Goal: Task Accomplishment & Management: Manage account settings

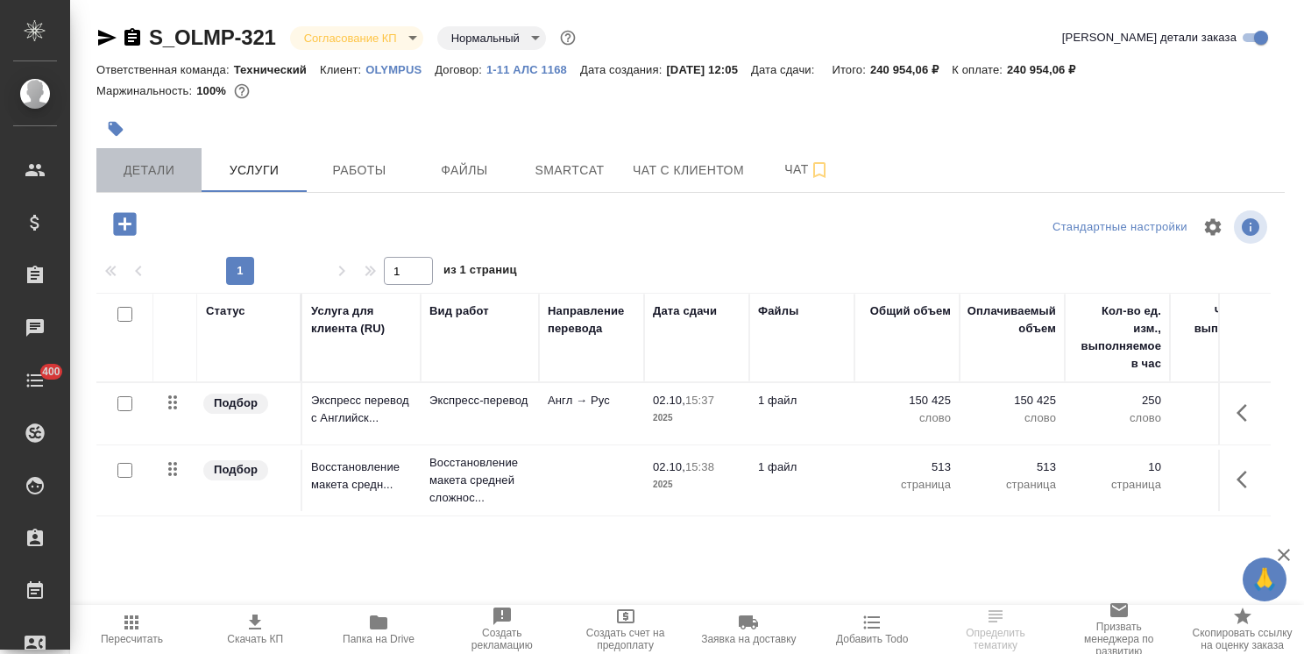
click at [170, 170] on span "Детали" at bounding box center [149, 171] width 84 height 22
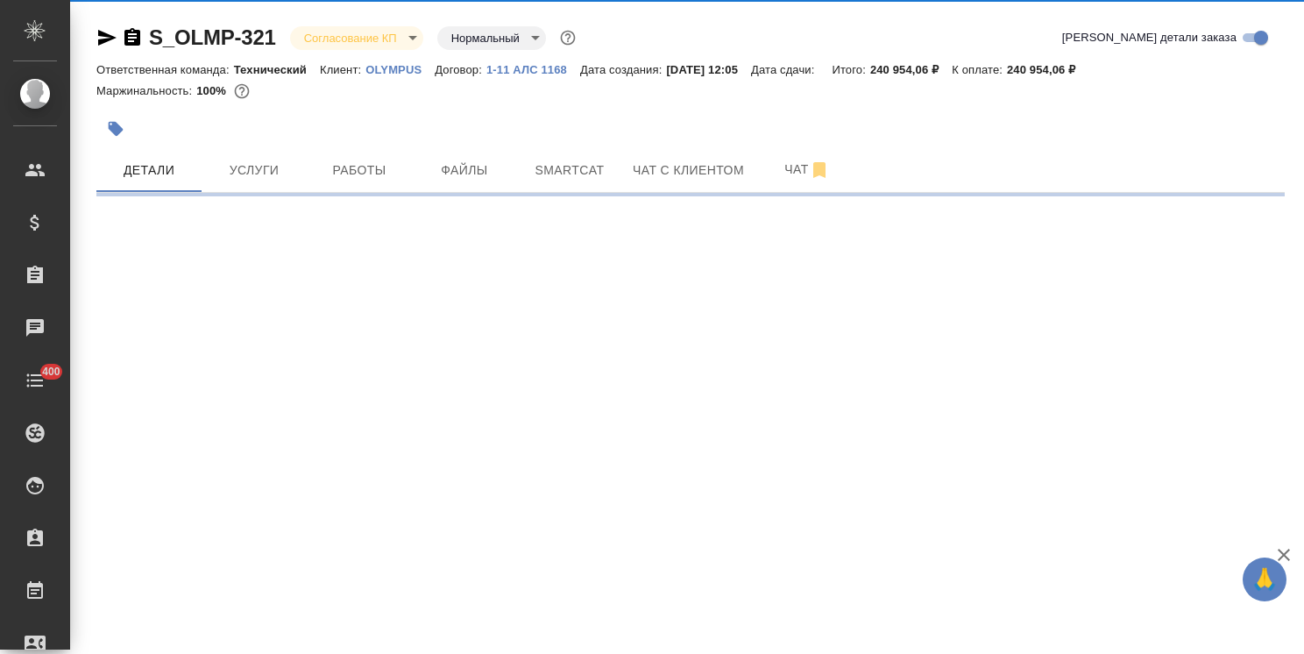
select select "RU"
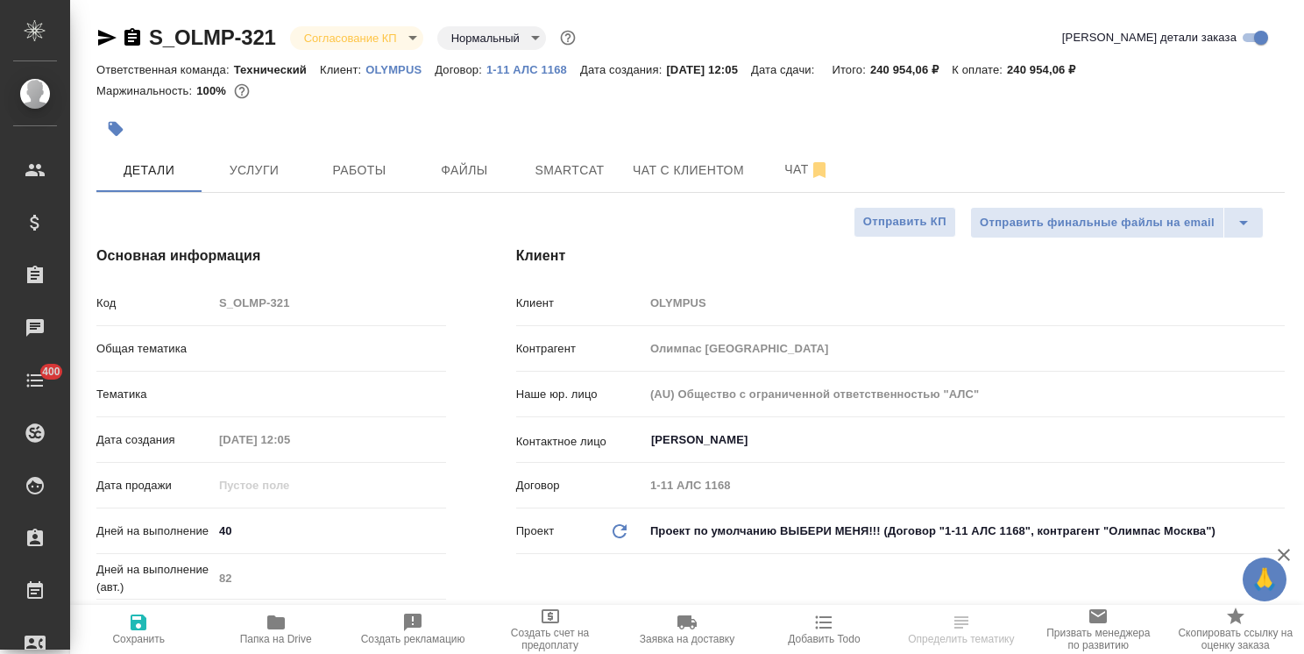
type input "Технический"
type textarea "x"
drag, startPoint x: 241, startPoint y: 529, endPoint x: 111, endPoint y: 530, distance: 129.7
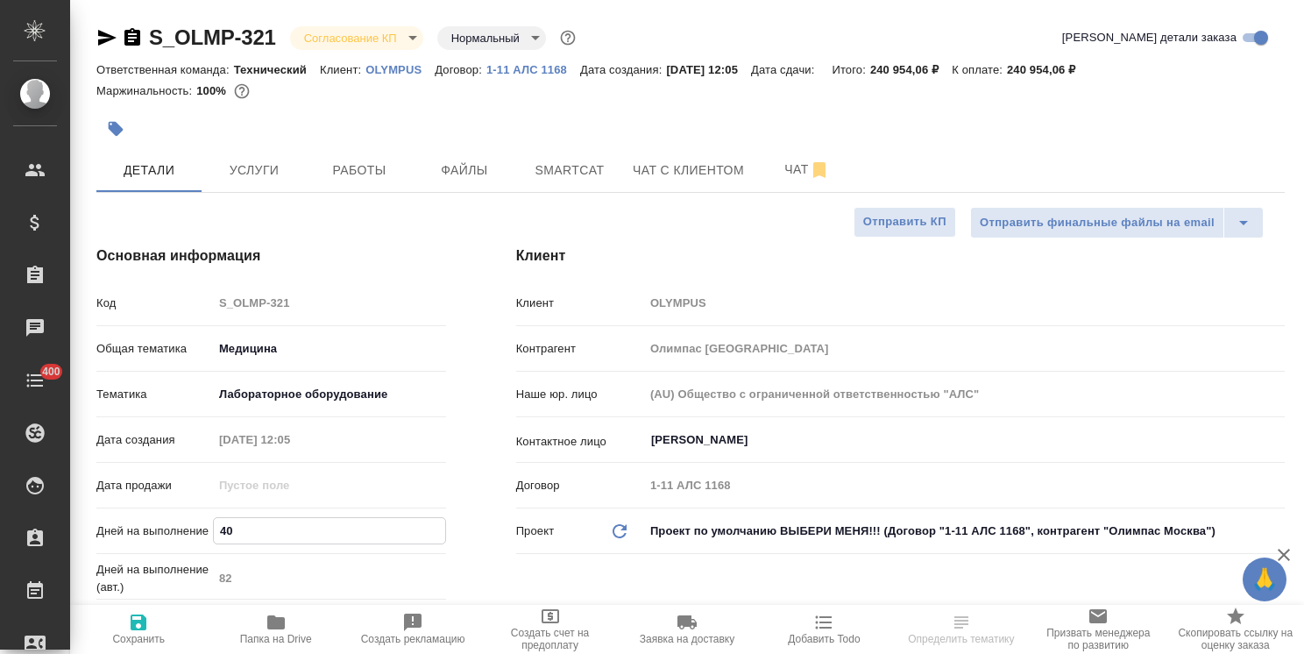
click at [111, 530] on div "Дней на выполнение 40" at bounding box center [271, 530] width 350 height 31
type input "3"
type textarea "x"
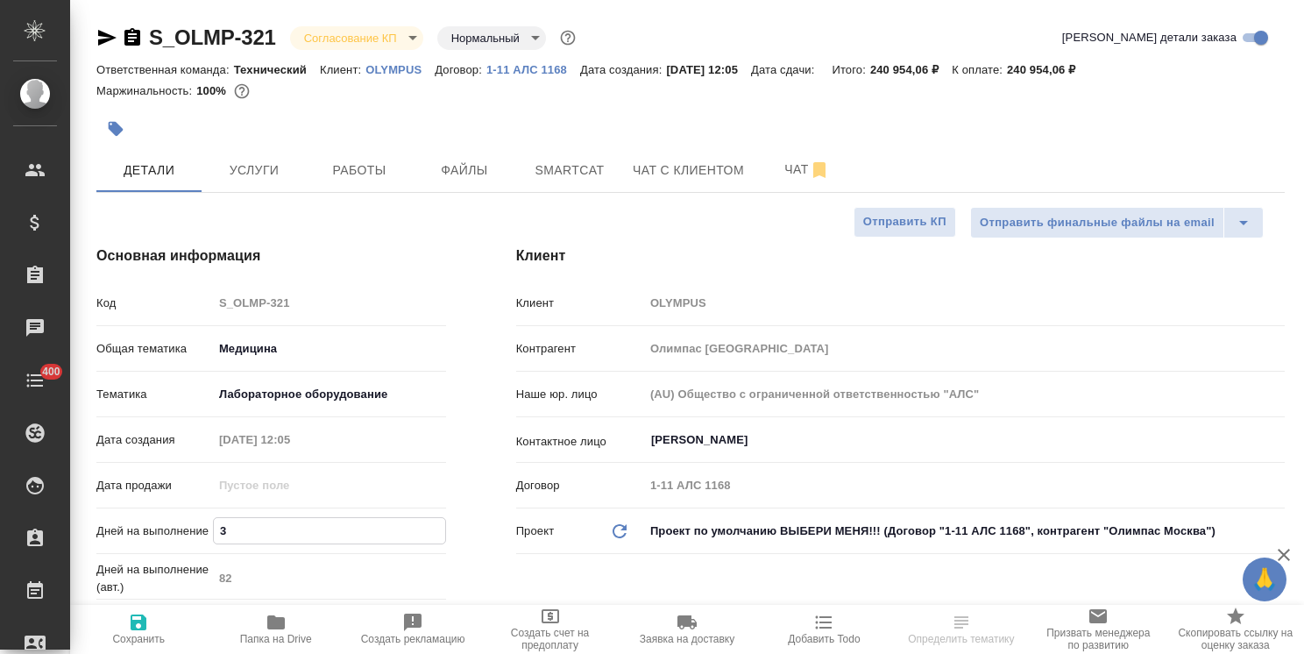
type input "30"
type textarea "x"
type input "30"
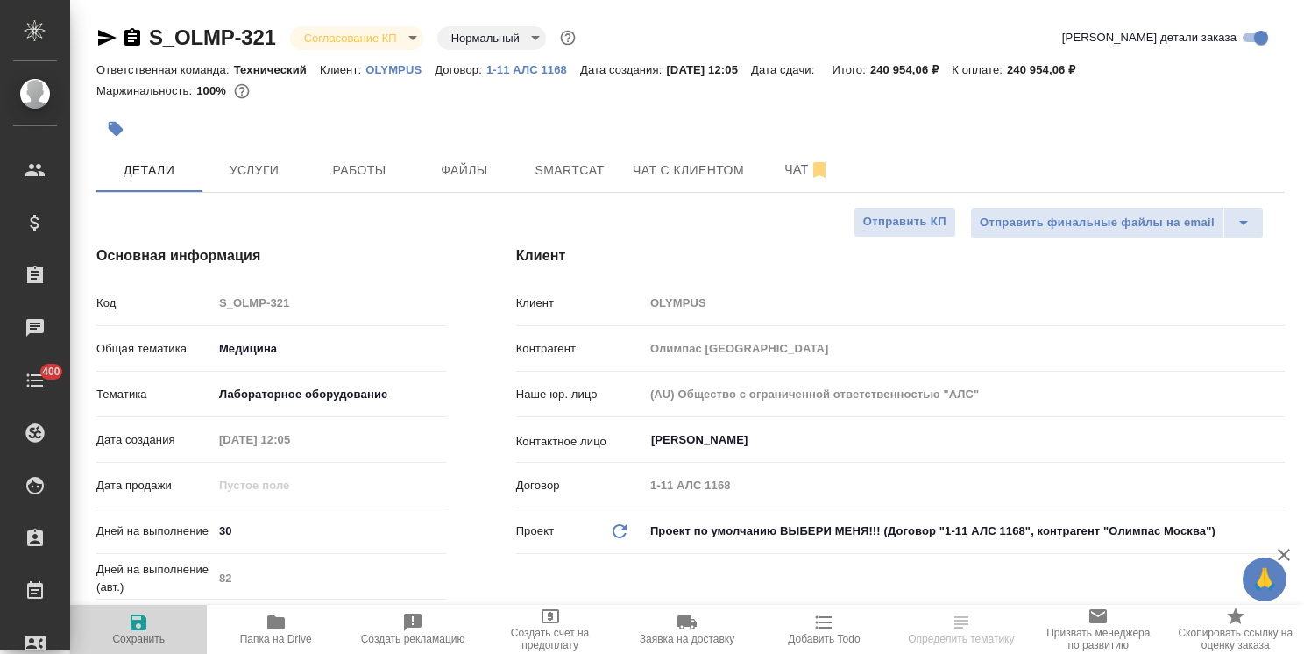
click at [145, 631] on icon "button" at bounding box center [138, 622] width 21 height 21
type textarea "x"
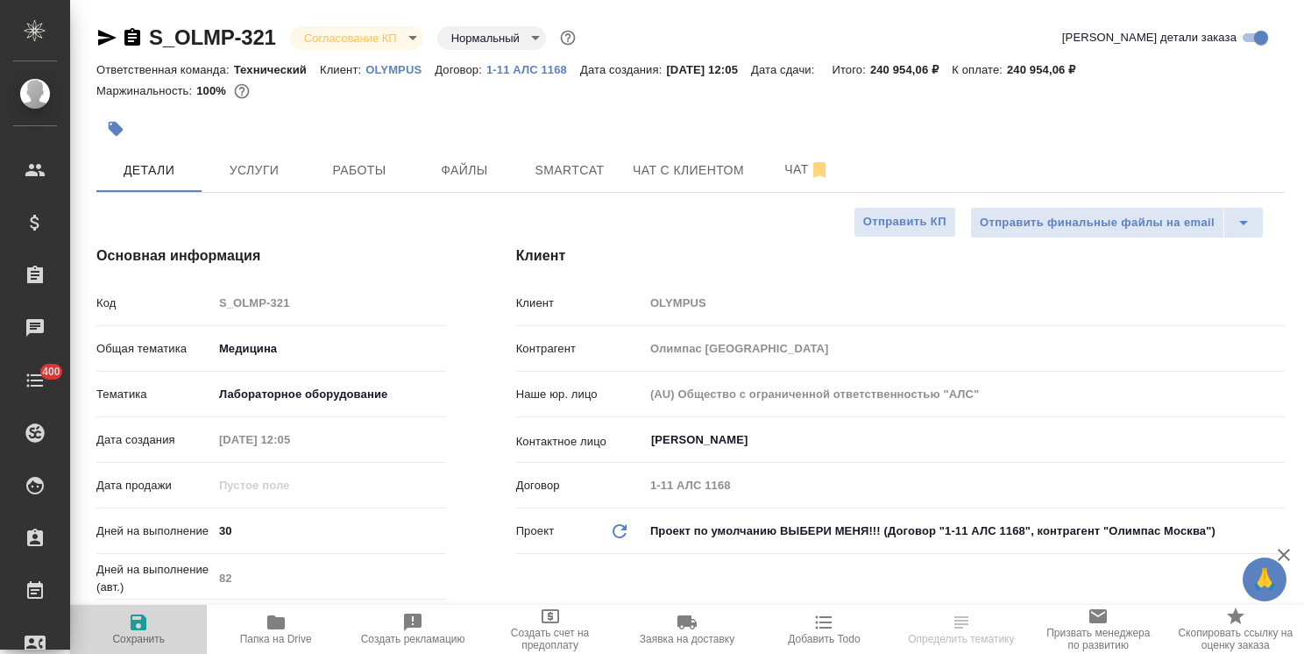
type textarea "x"
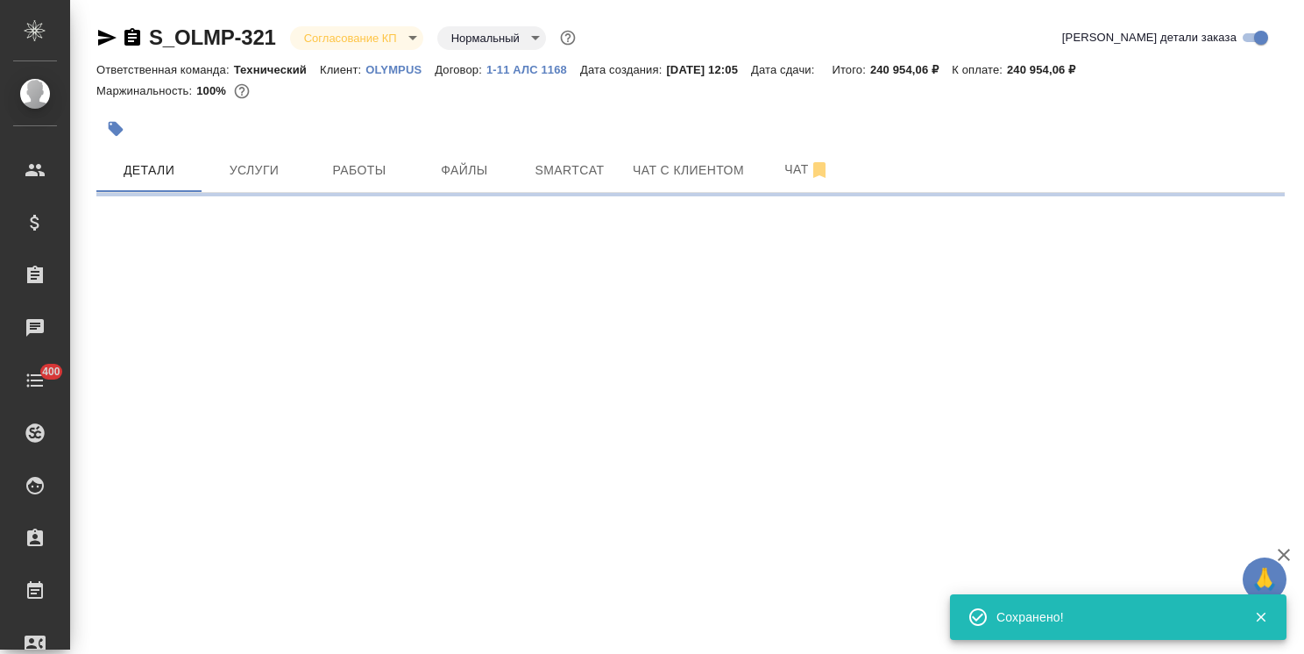
select select "RU"
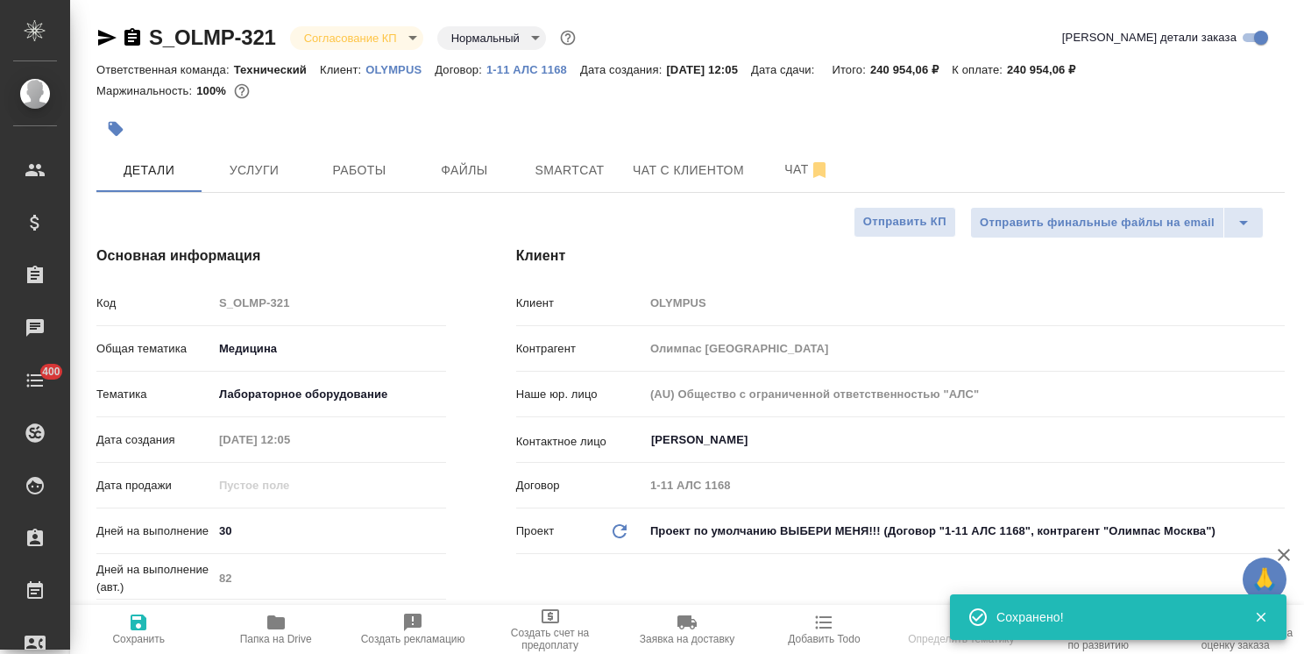
type textarea "x"
drag, startPoint x: 280, startPoint y: 22, endPoint x: 133, endPoint y: 12, distance: 147.6
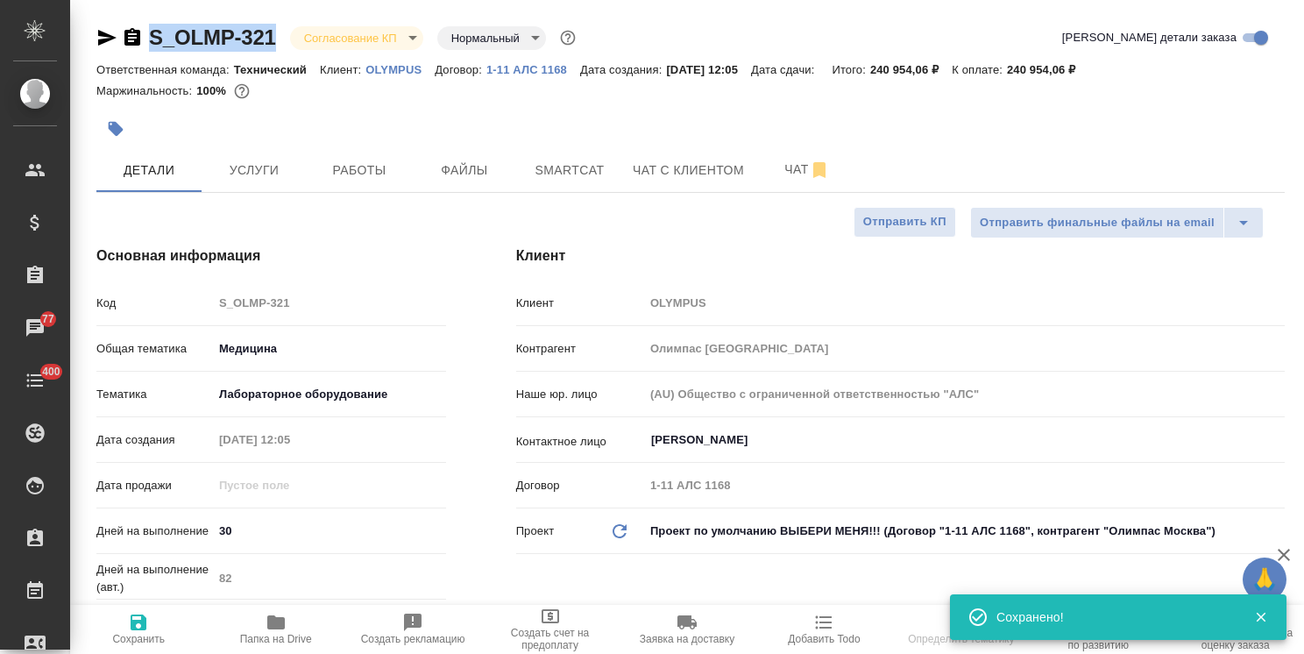
copy link "S_OLMP-321"
select select "RU"
type textarea "x"
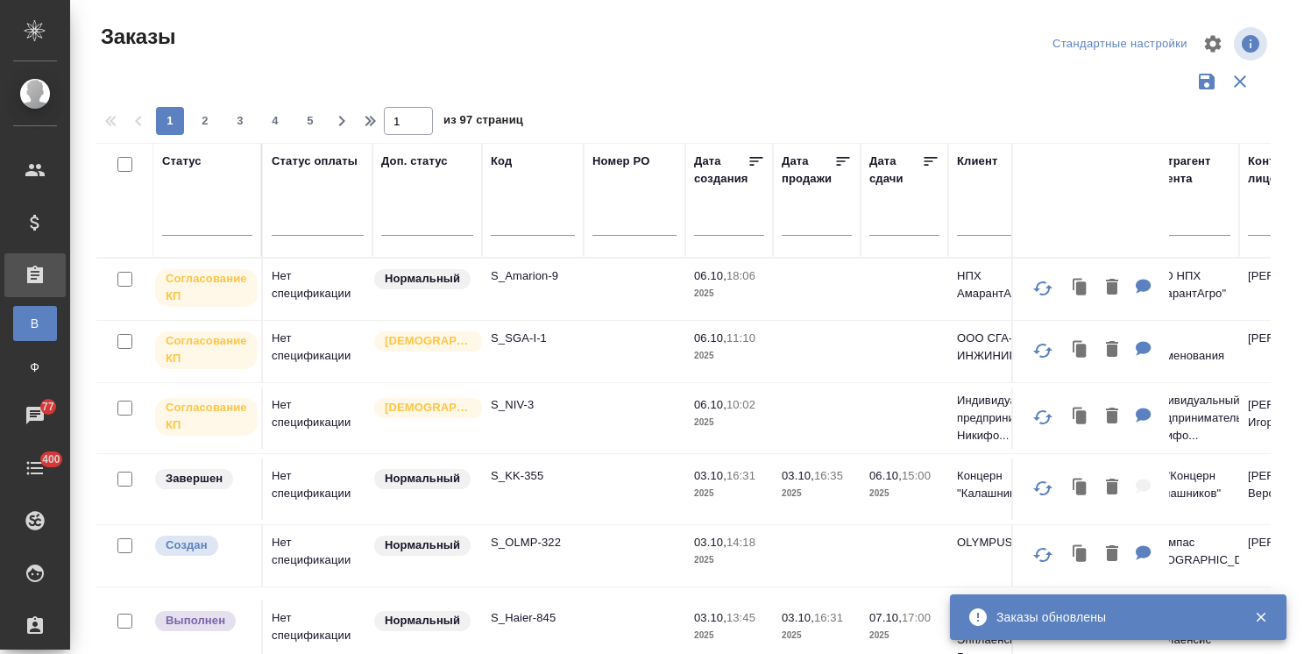
scroll to position [130, 0]
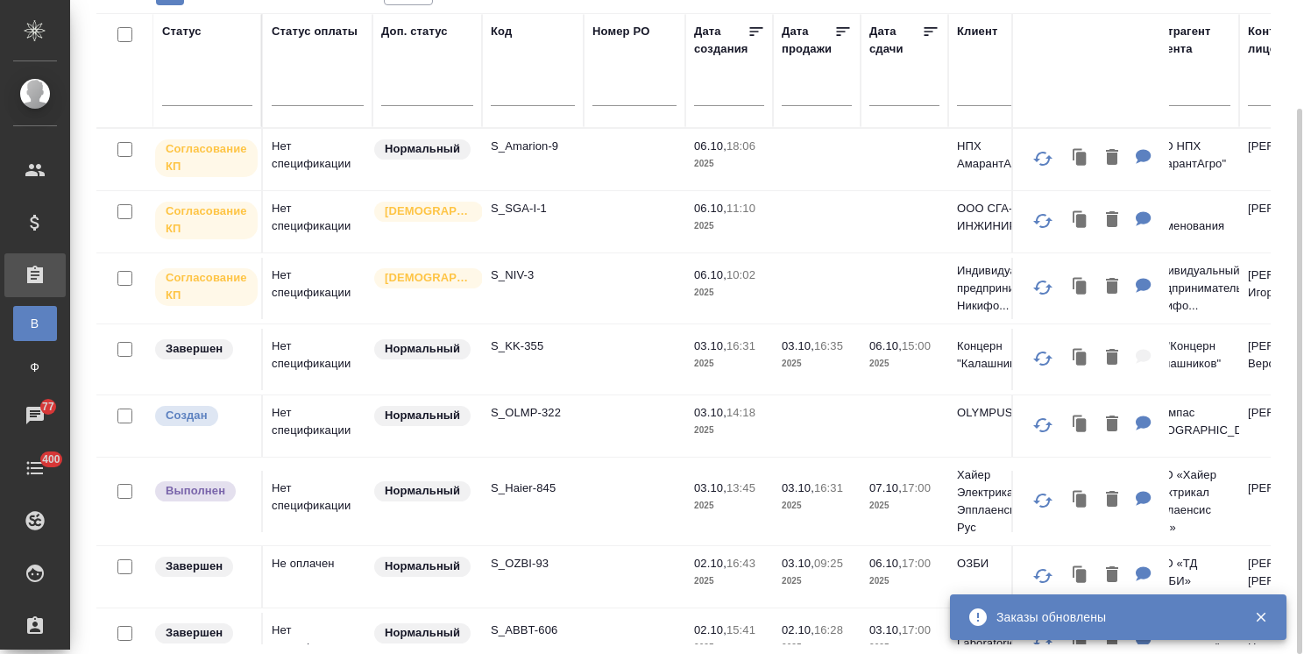
click at [541, 88] on input "text" at bounding box center [533, 94] width 84 height 22
click at [527, 94] on input "text" at bounding box center [533, 94] width 84 height 22
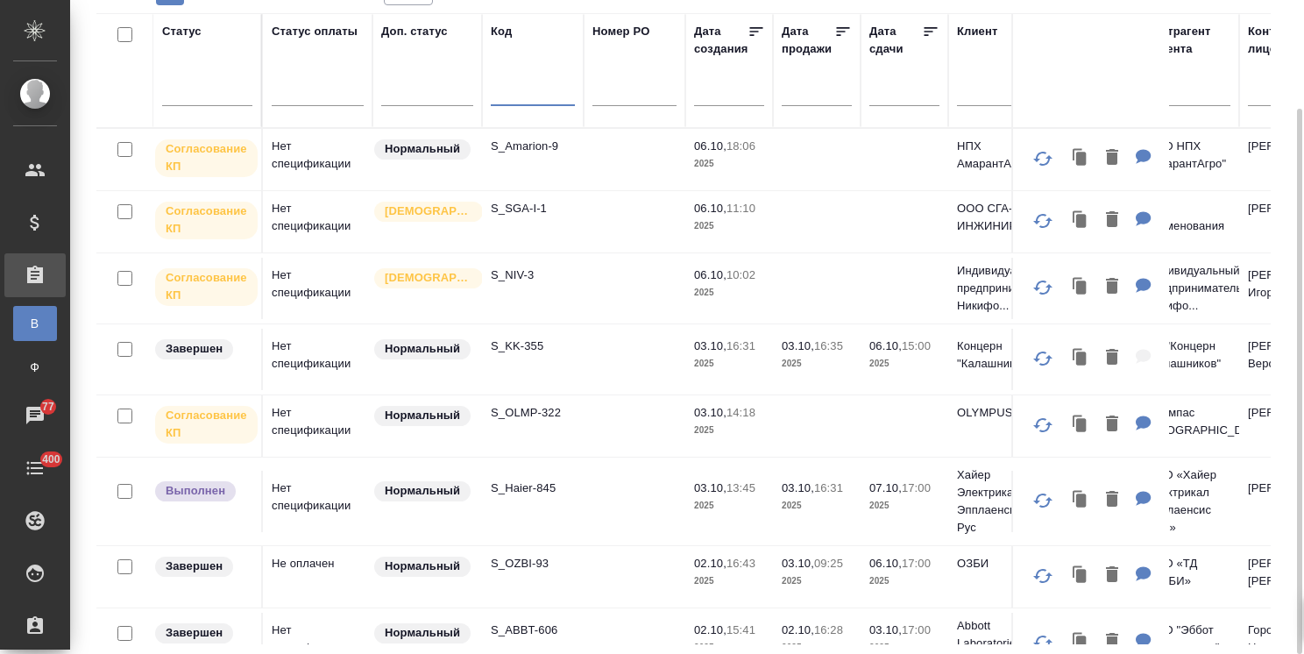
paste input "S_Haier-845"
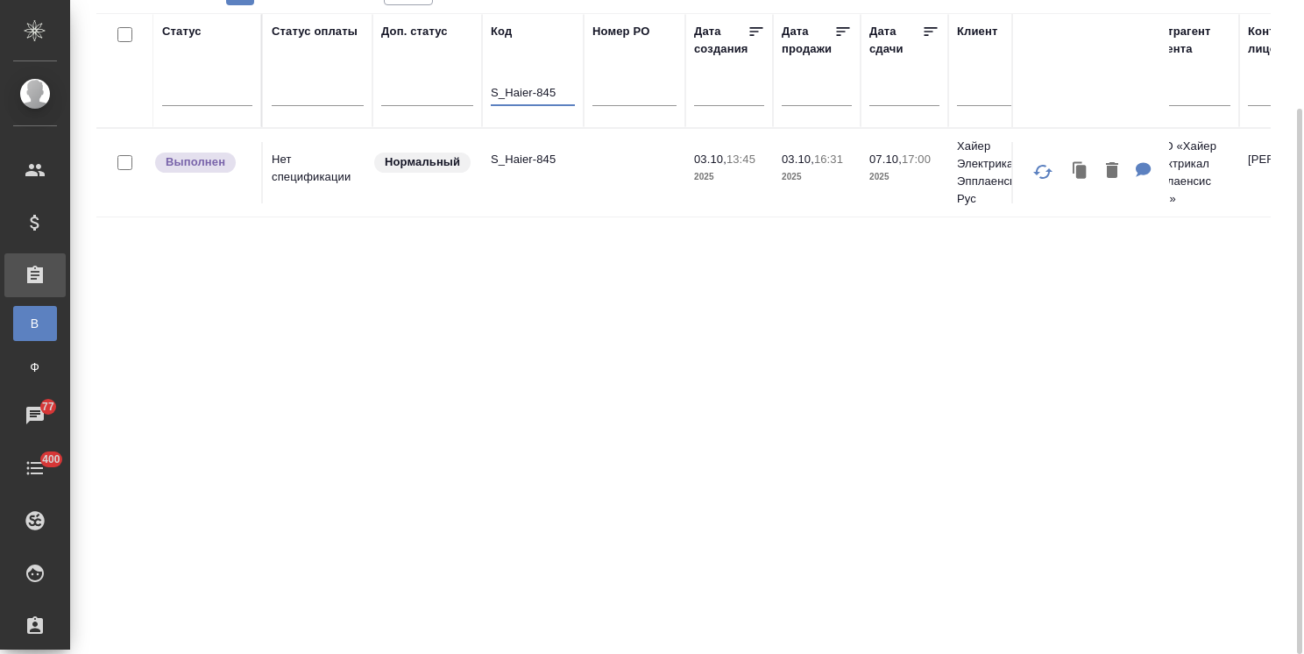
type input "S_Haier-845"
click at [528, 161] on p "S_Haier-845" at bounding box center [533, 160] width 84 height 18
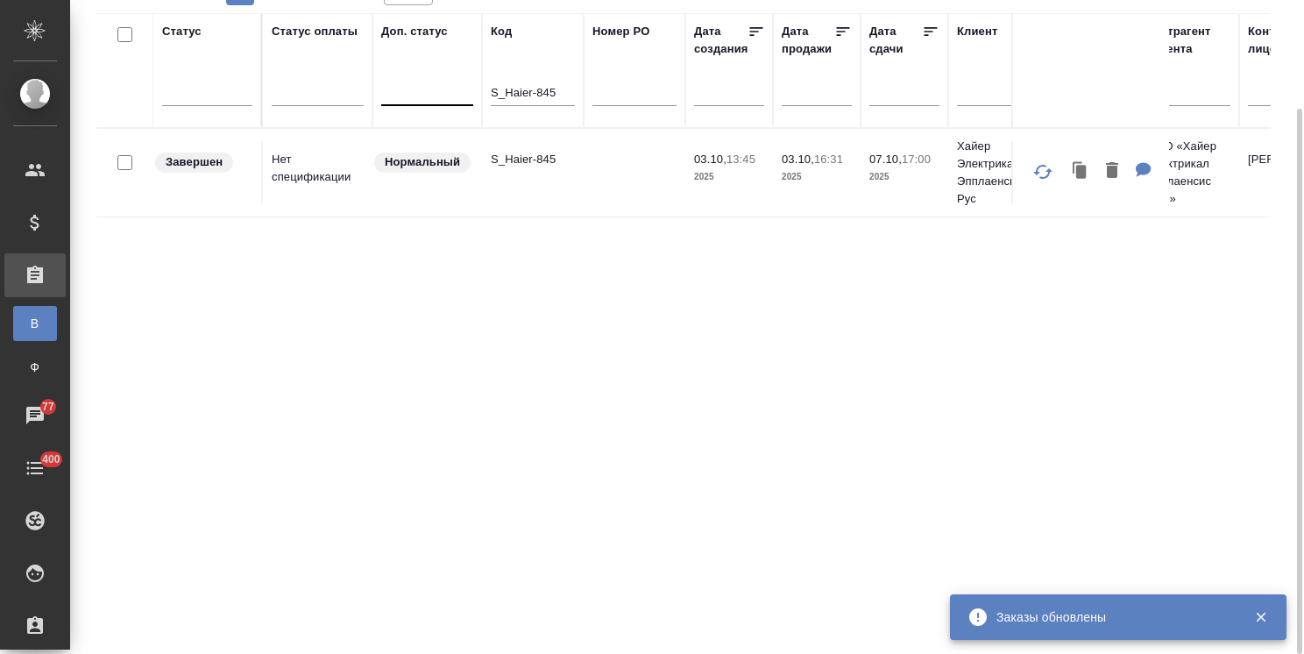
drag, startPoint x: 566, startPoint y: 89, endPoint x: 436, endPoint y: 85, distance: 130.7
click at [224, 83] on div at bounding box center [207, 87] width 90 height 25
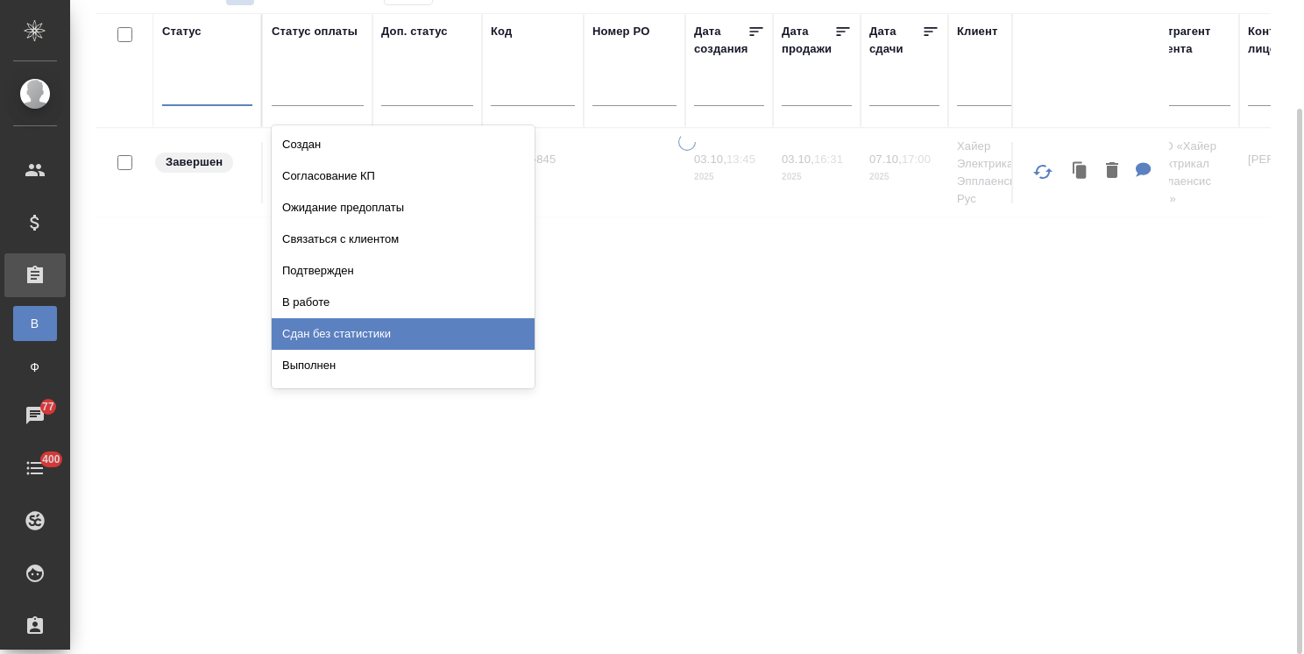
click at [305, 347] on div "Сдан без статистики" at bounding box center [403, 334] width 263 height 32
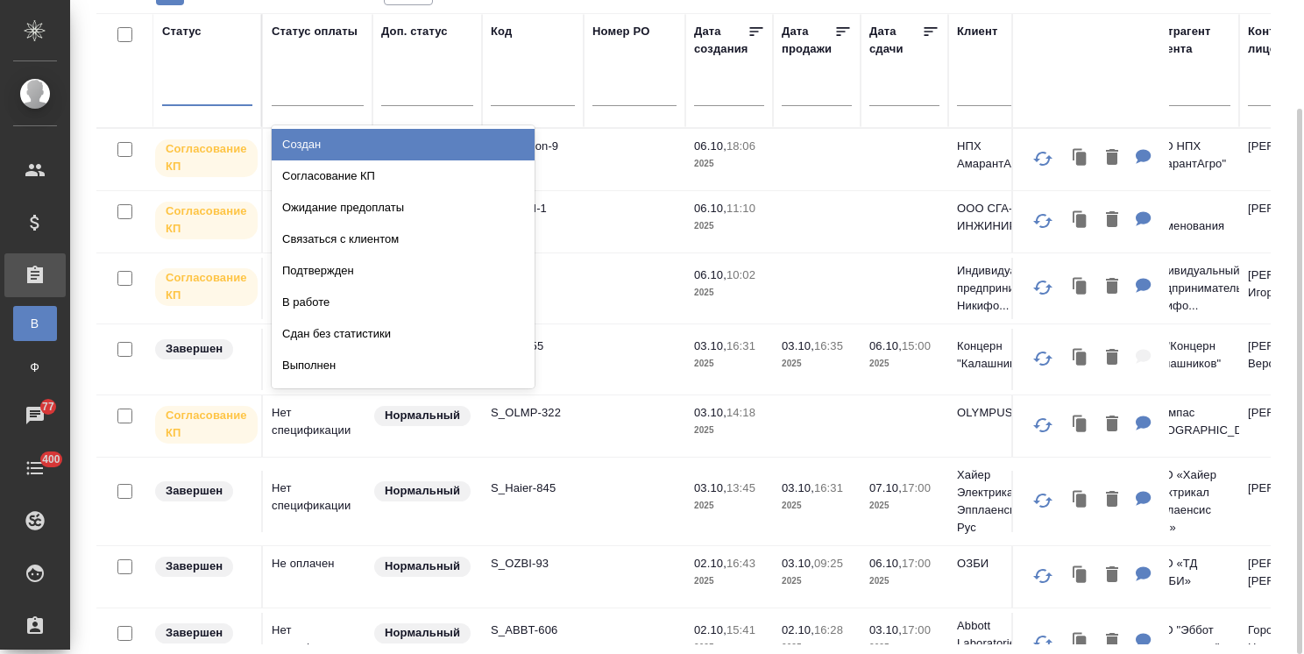
click at [204, 87] on div at bounding box center [207, 87] width 90 height 25
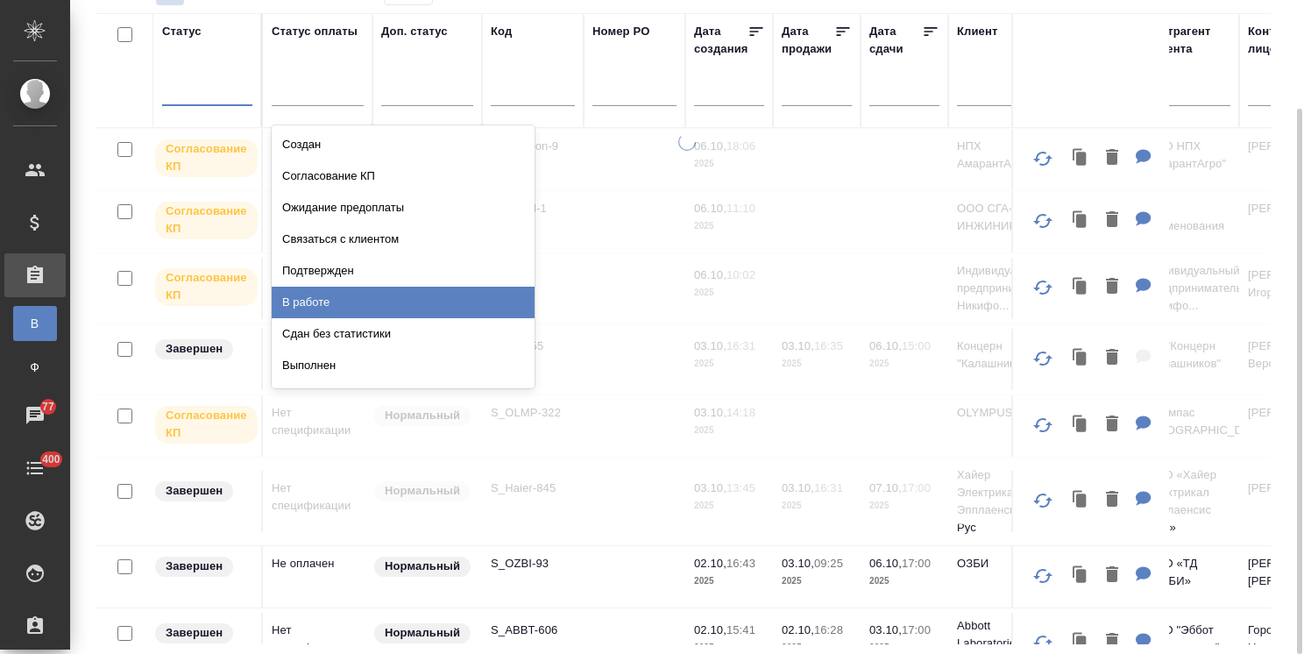
click at [326, 370] on div "Выполнен" at bounding box center [403, 366] width 263 height 32
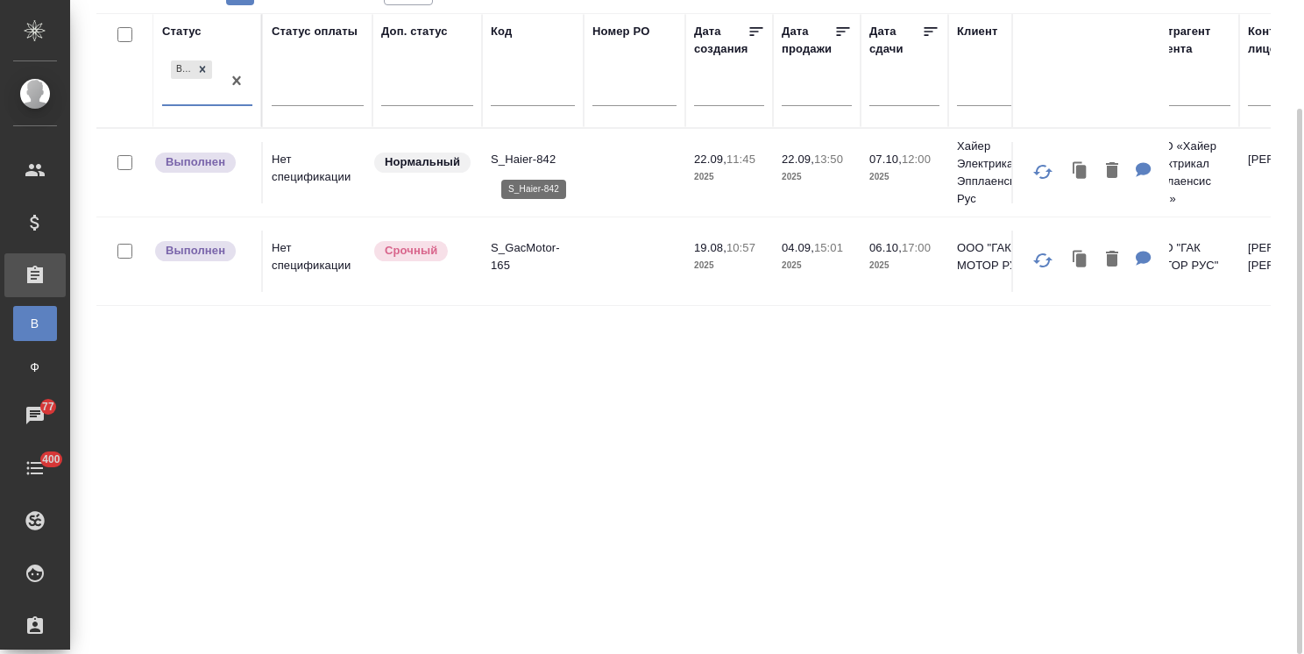
click at [540, 160] on p "S_Haier-842" at bounding box center [533, 160] width 84 height 18
click at [665, 341] on div "Статус Выполнен Статус оплаты Доп. статус Код Номер PO Дата создания Дата прода…" at bounding box center [683, 328] width 1175 height 631
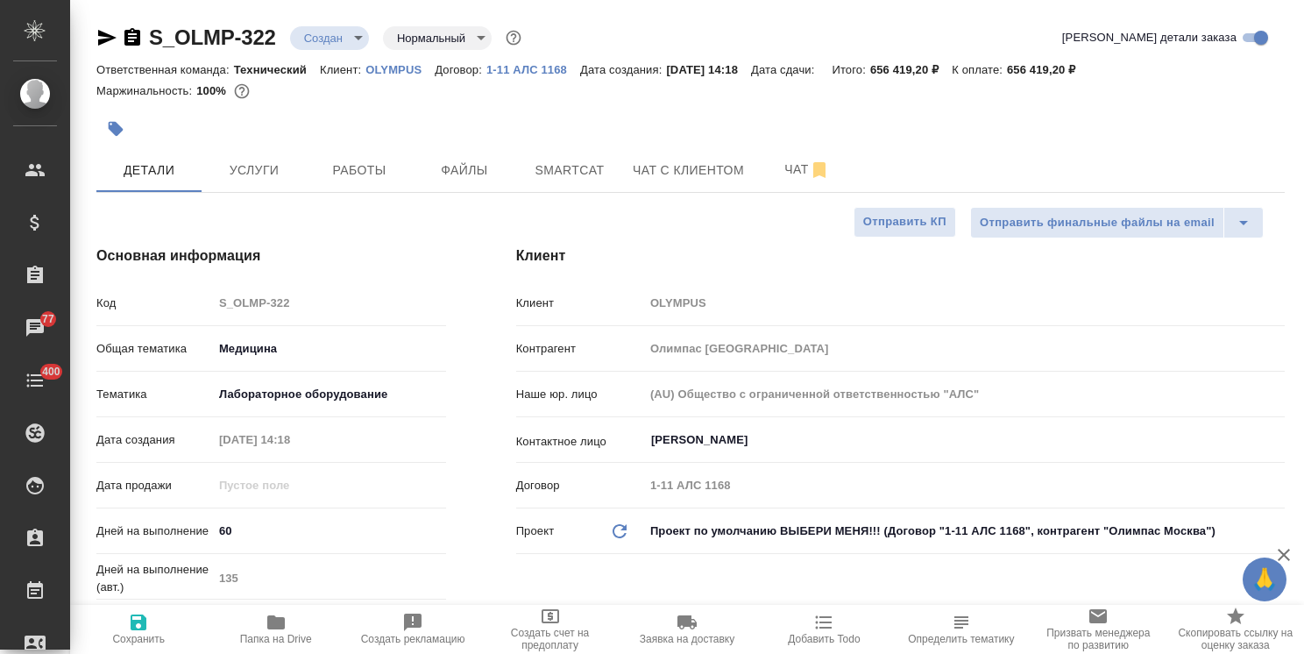
select select "RU"
click at [102, 39] on icon "button" at bounding box center [106, 37] width 21 height 21
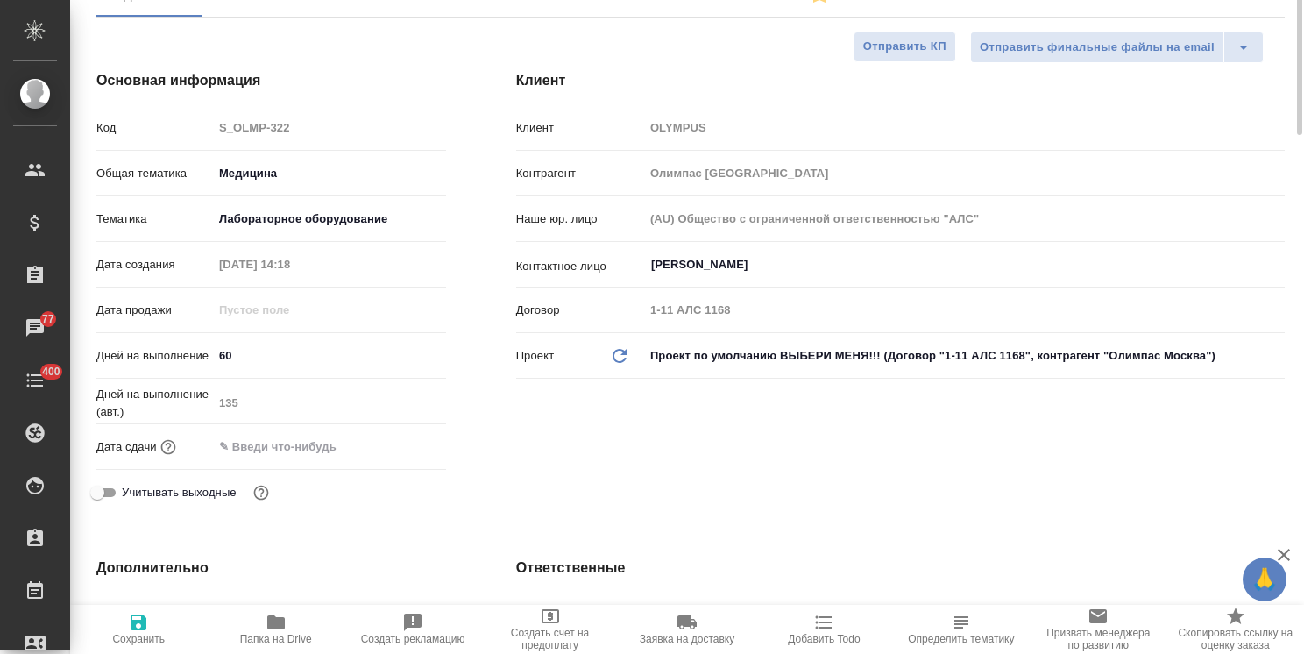
scroll to position [88, 0]
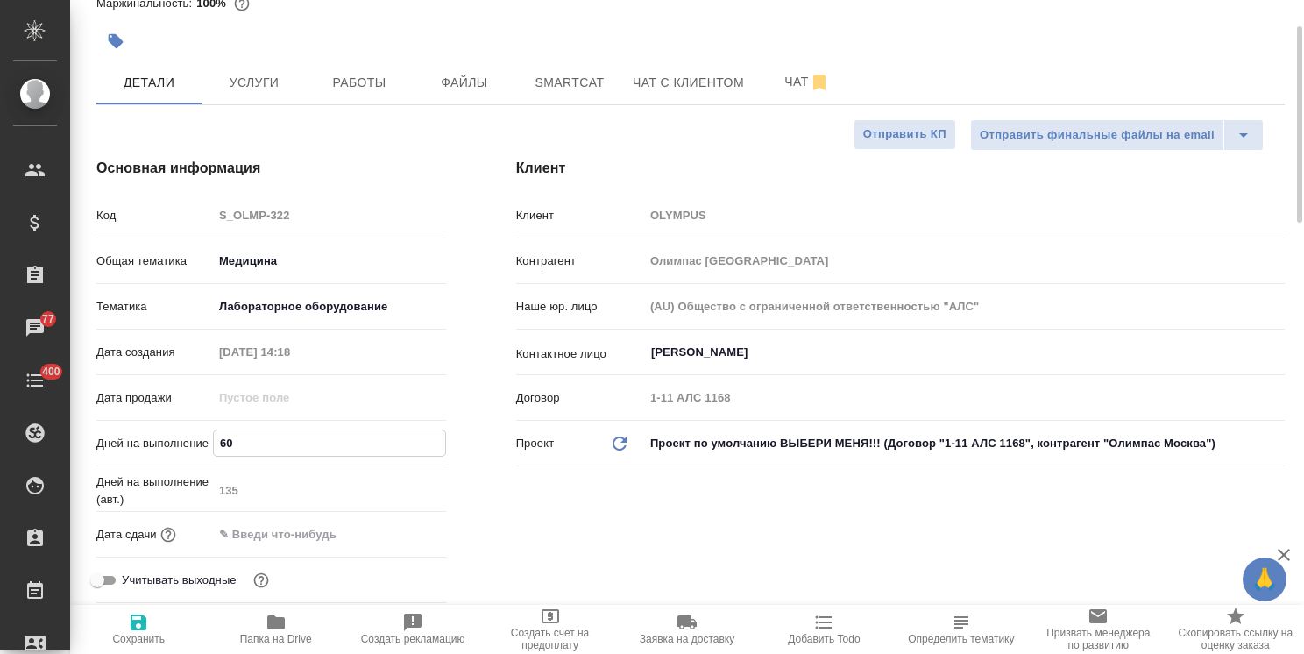
drag, startPoint x: 264, startPoint y: 444, endPoint x: 127, endPoint y: 419, distance: 139.1
click at [127, 419] on div "Код S_OLMP-322 Общая тематика Медицина med Тематика Лабораторное оборудование 6…" at bounding box center [271, 405] width 350 height 410
type input "30"
click at [123, 621] on span "Сохранить" at bounding box center [139, 628] width 116 height 33
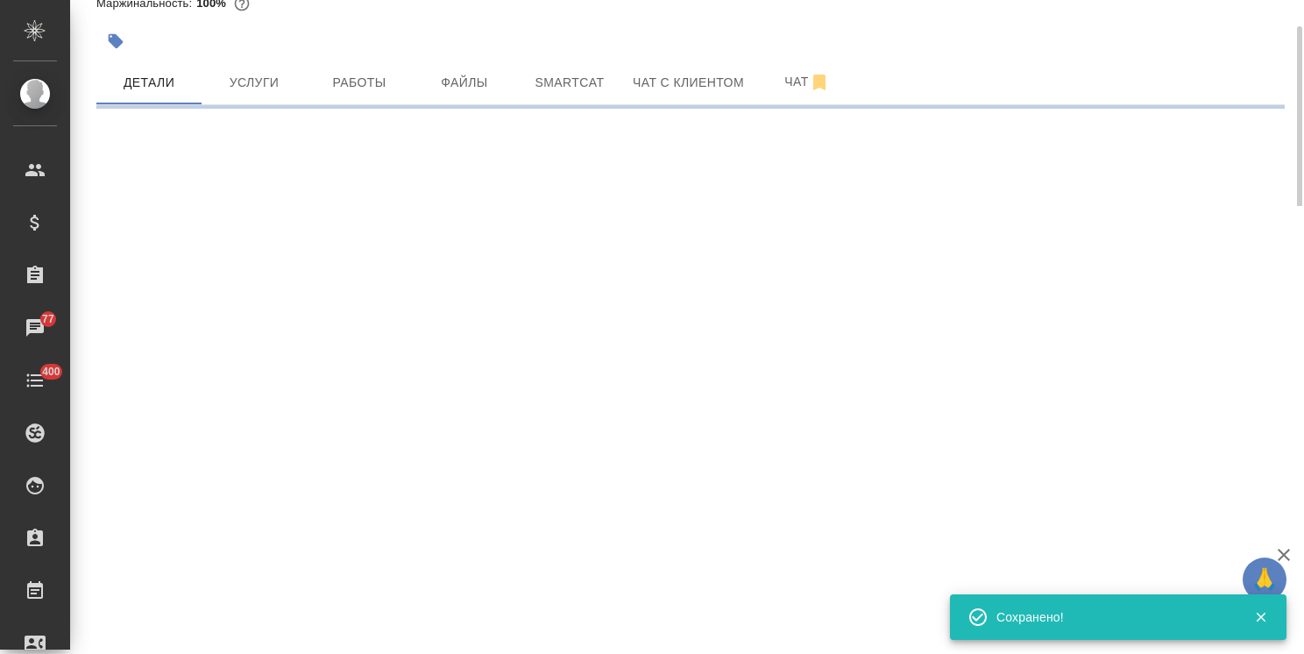
select select "RU"
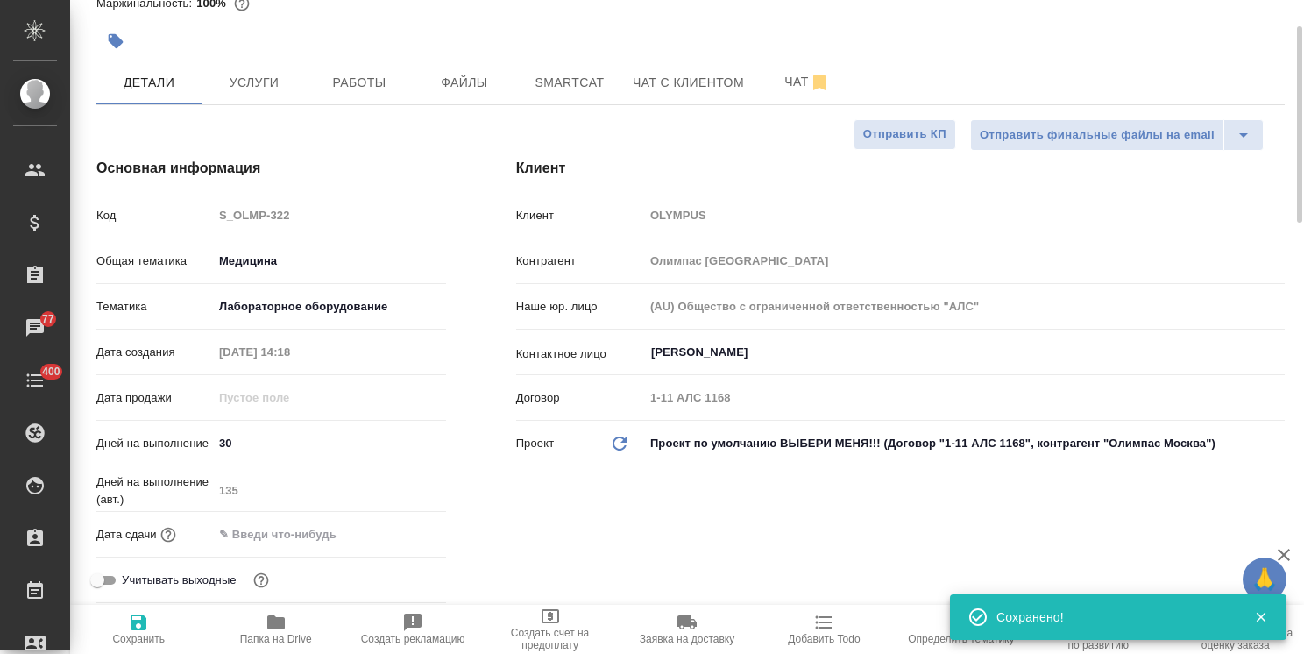
type textarea "x"
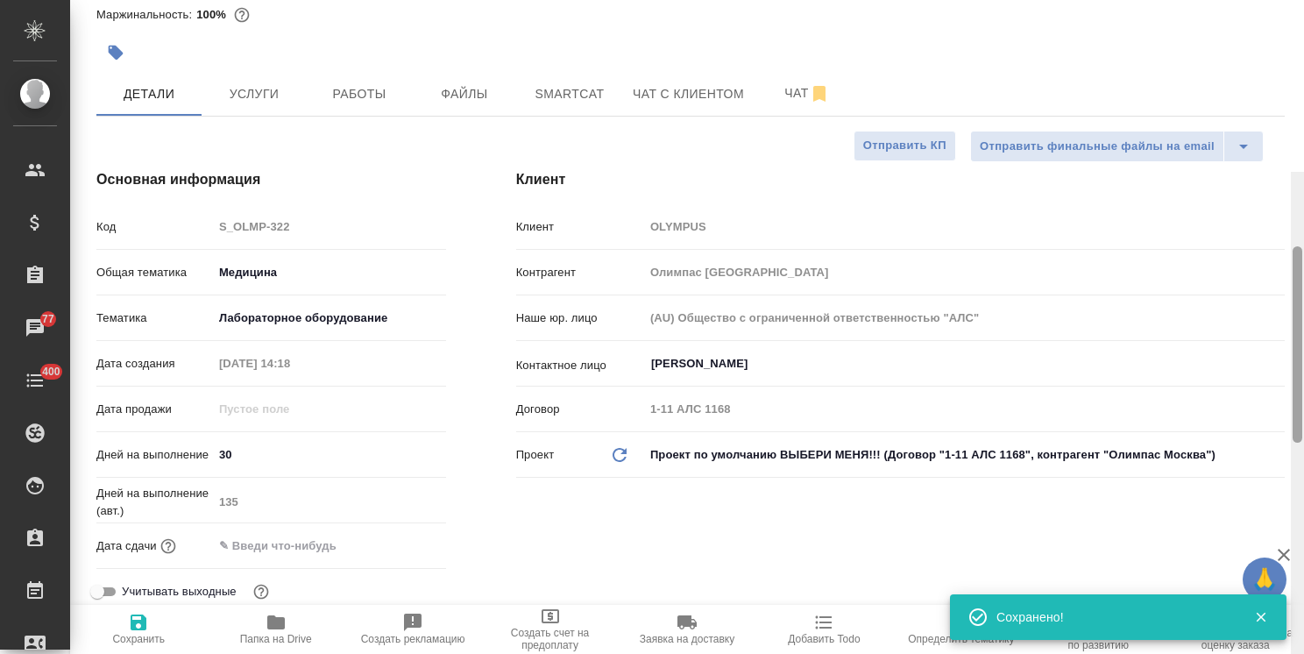
drag, startPoint x: 1296, startPoint y: 149, endPoint x: 1093, endPoint y: 110, distance: 207.0
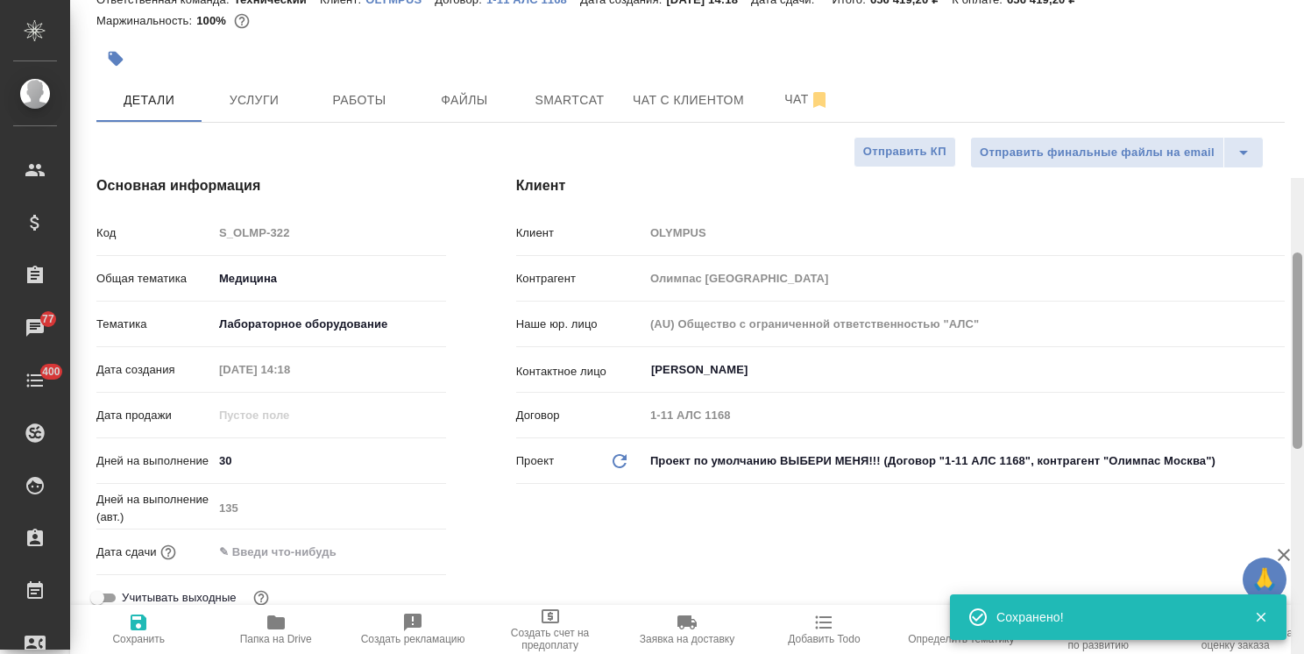
click at [1278, 132] on div "S_OLMP-322 Создан new Нормальный normal Кратко детали заказа Ответственная кома…" at bounding box center [687, 327] width 1234 height 654
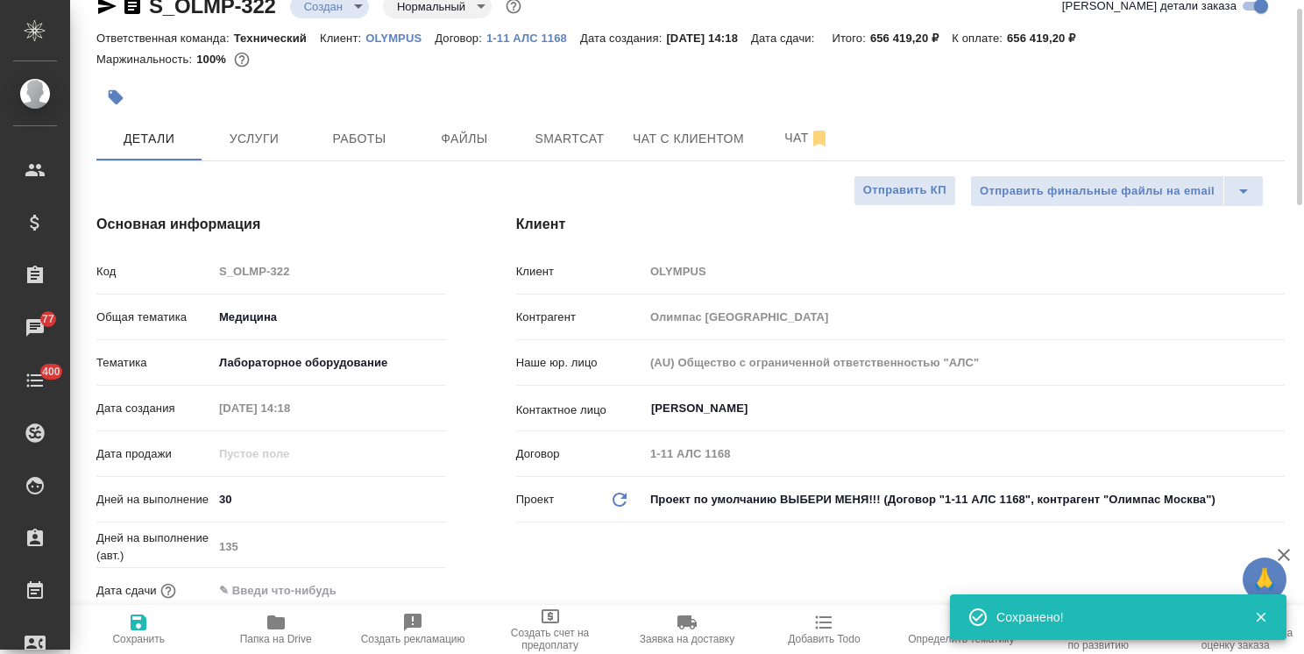
click at [323, 8] on body "🙏 .cls-1 fill:#fff; AWATERA Usmanova Olga Клиенты Спецификации Заказы 77 Чаты 4…" at bounding box center [652, 327] width 1304 height 654
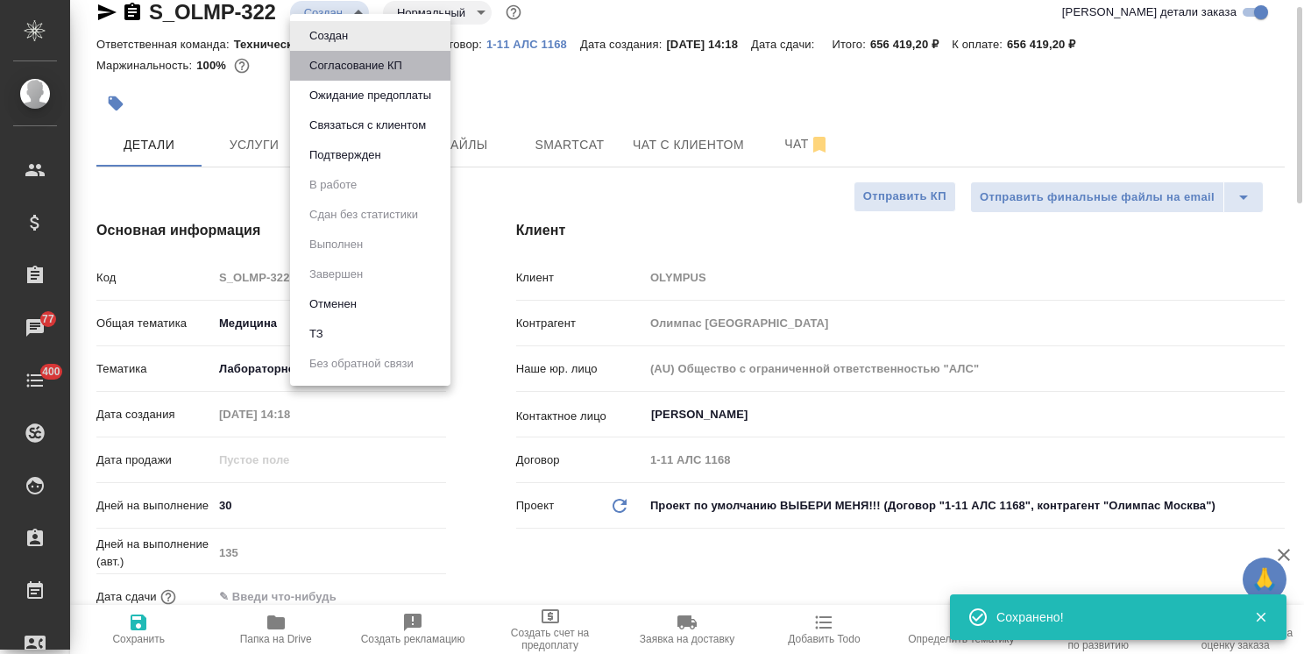
click at [339, 57] on button "Согласование КП" at bounding box center [355, 65] width 103 height 19
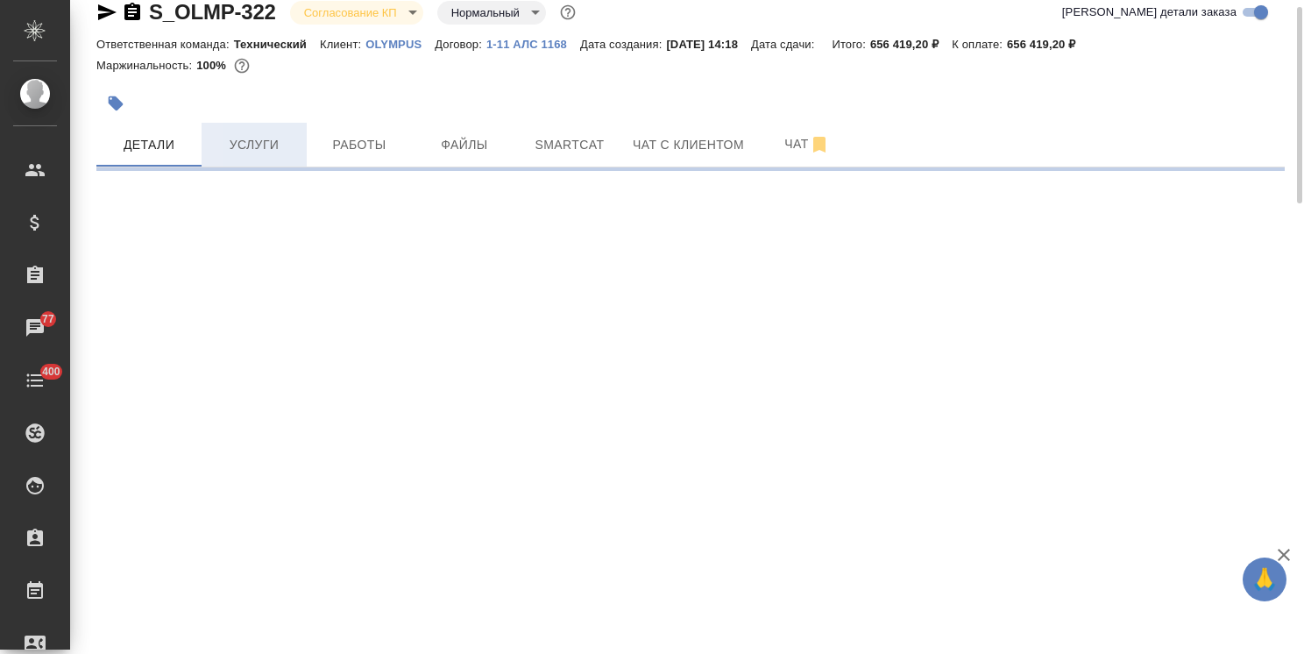
select select "RU"
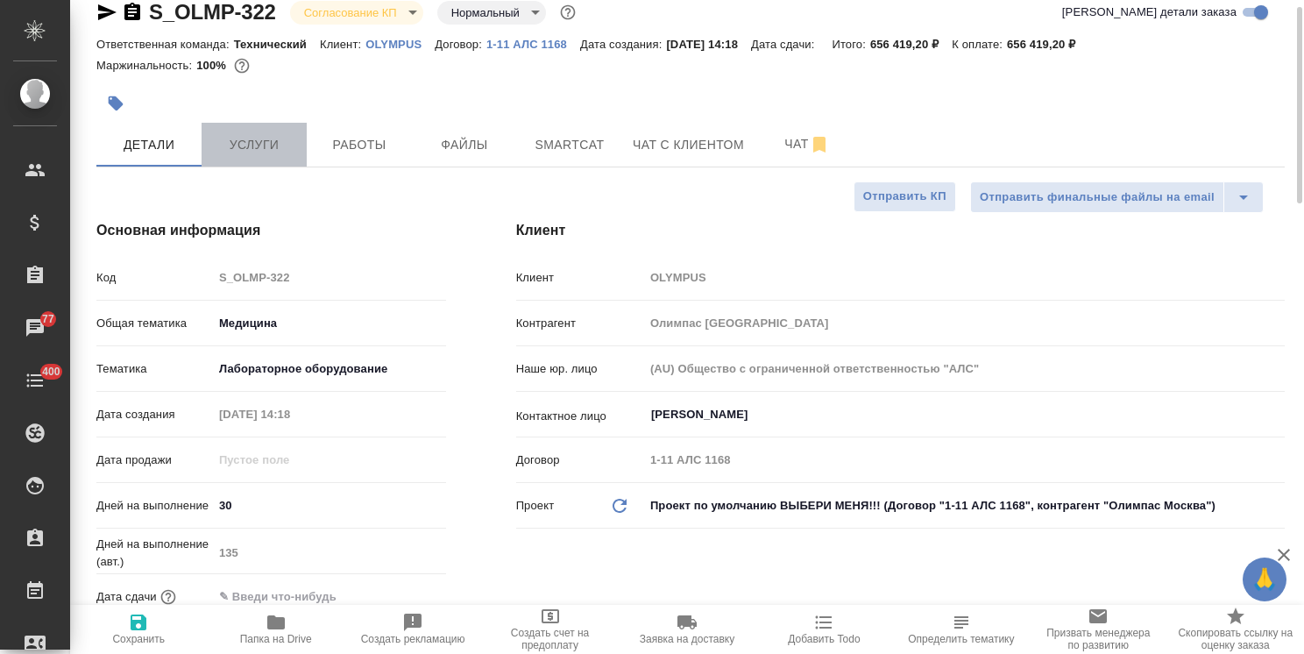
click at [259, 152] on span "Услуги" at bounding box center [254, 145] width 84 height 22
type textarea "x"
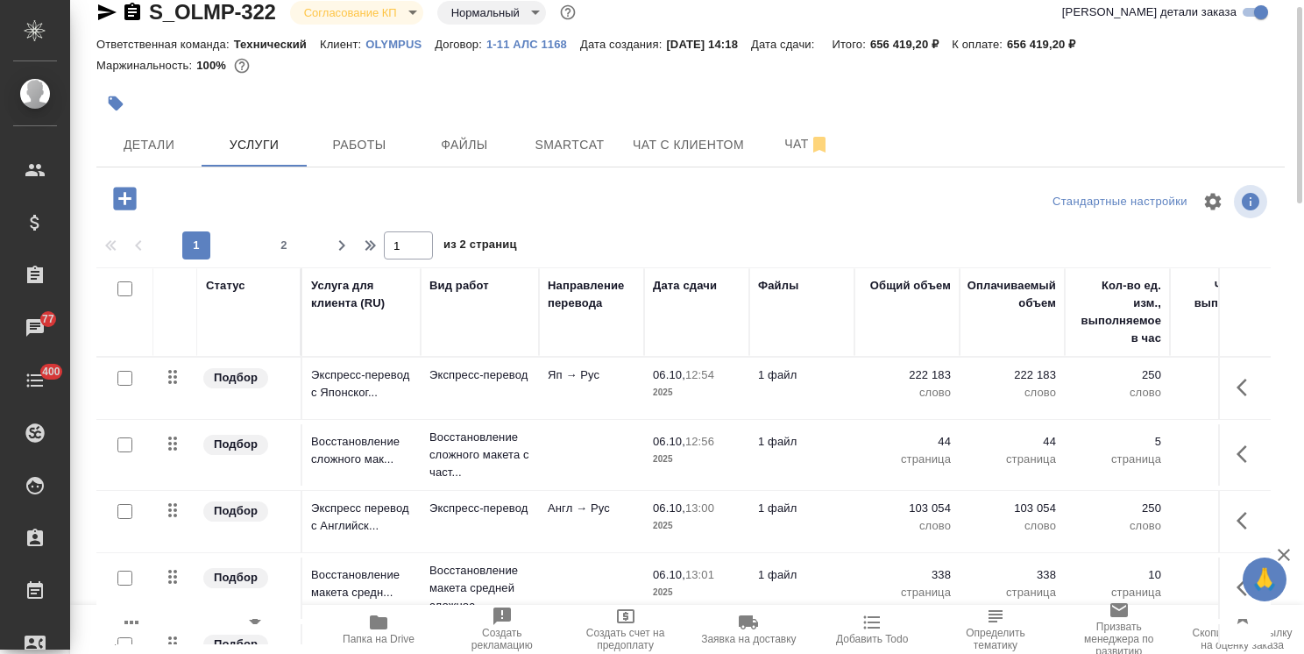
scroll to position [60, 0]
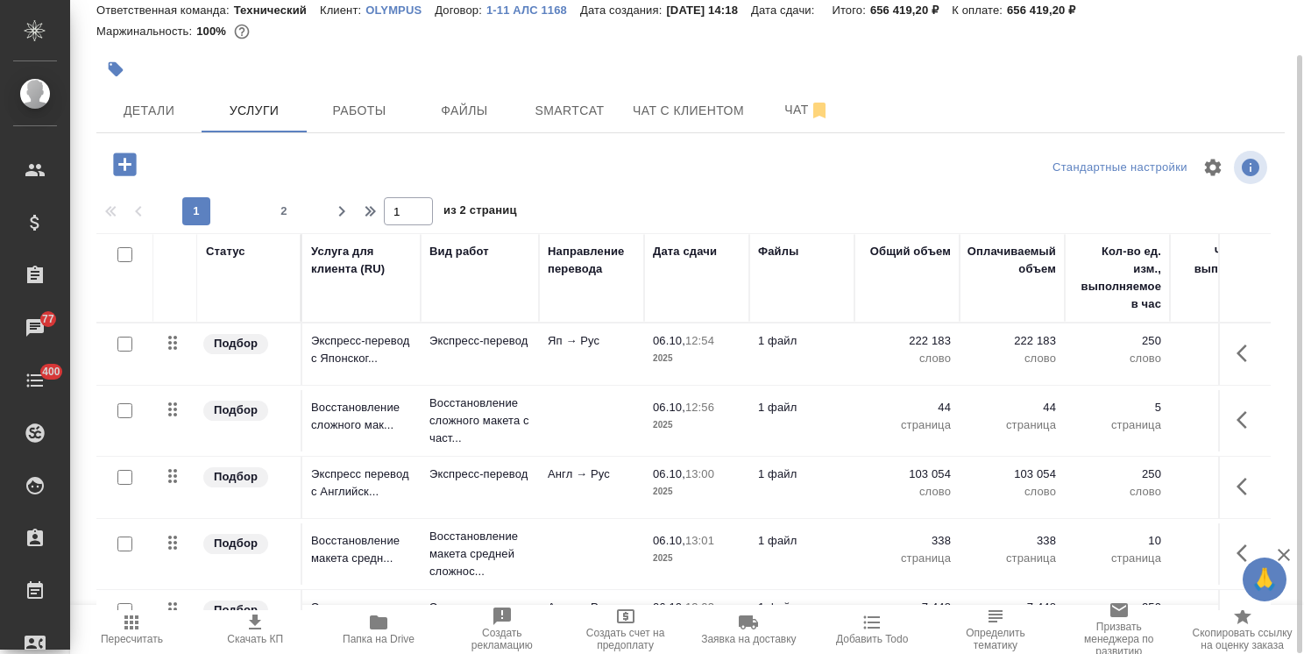
click at [266, 629] on span "Скачать КП" at bounding box center [255, 628] width 103 height 33
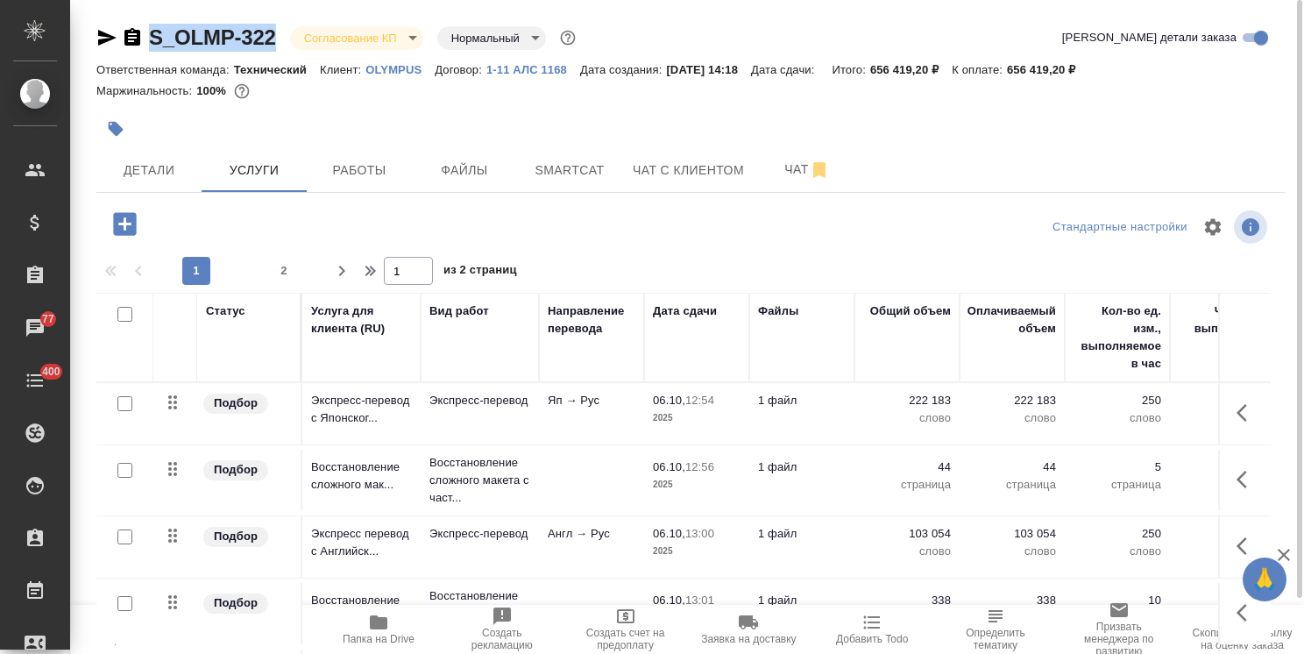
drag, startPoint x: 283, startPoint y: 25, endPoint x: 132, endPoint y: 19, distance: 150.9
click at [132, 19] on div "S_OLMP-322 Согласование КП kpNegotiation Нормальный normal Кратко детали заказа…" at bounding box center [691, 357] width 1208 height 714
copy link "S_OLMP-322"
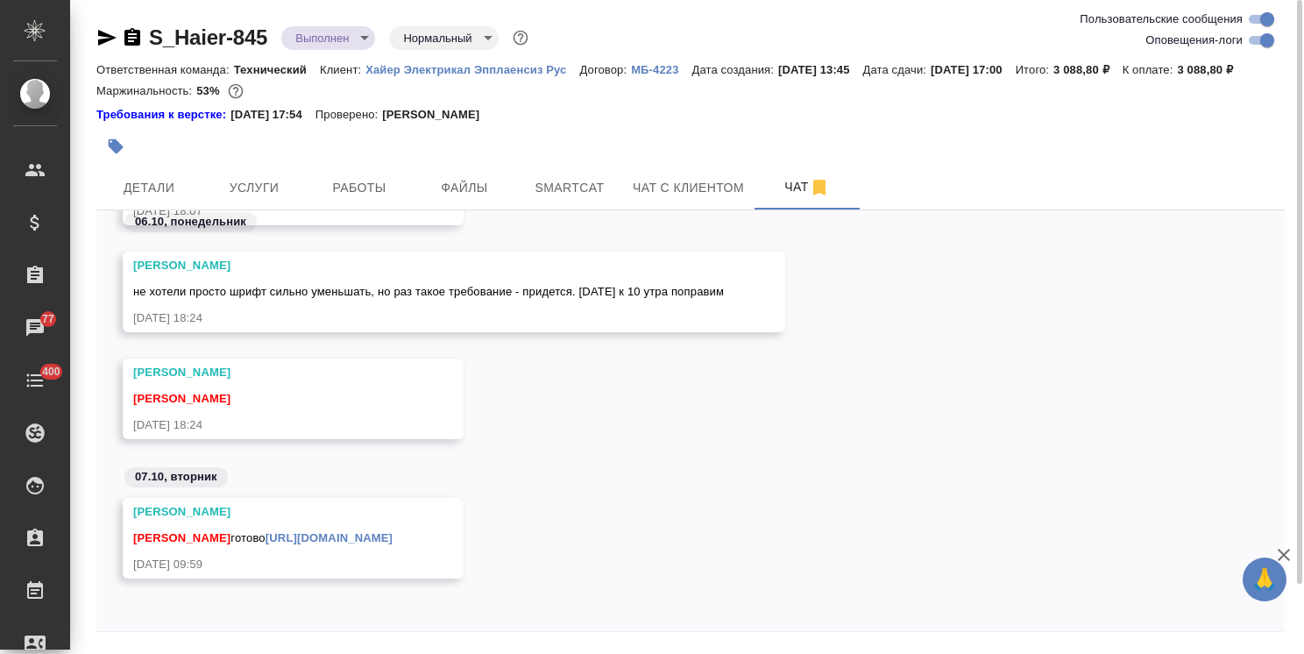
scroll to position [13600, 0]
click at [1282, 551] on icon "button" at bounding box center [1284, 554] width 21 height 21
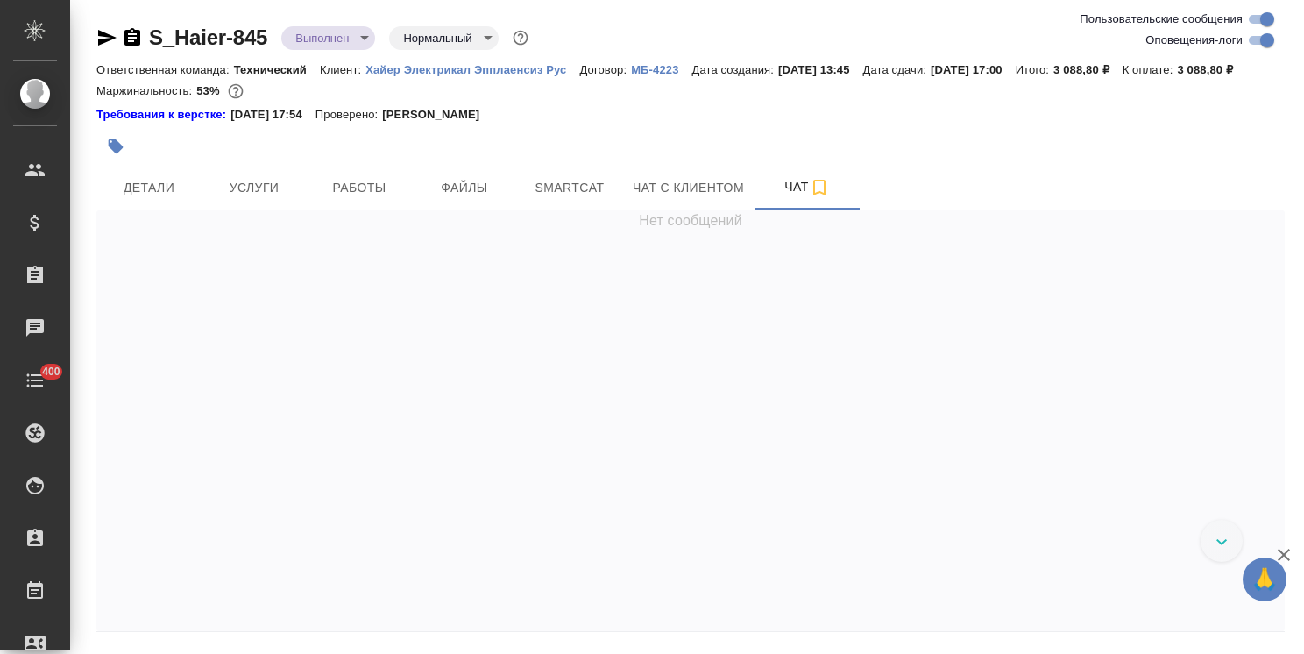
click at [1287, 553] on icon "button" at bounding box center [1284, 555] width 12 height 12
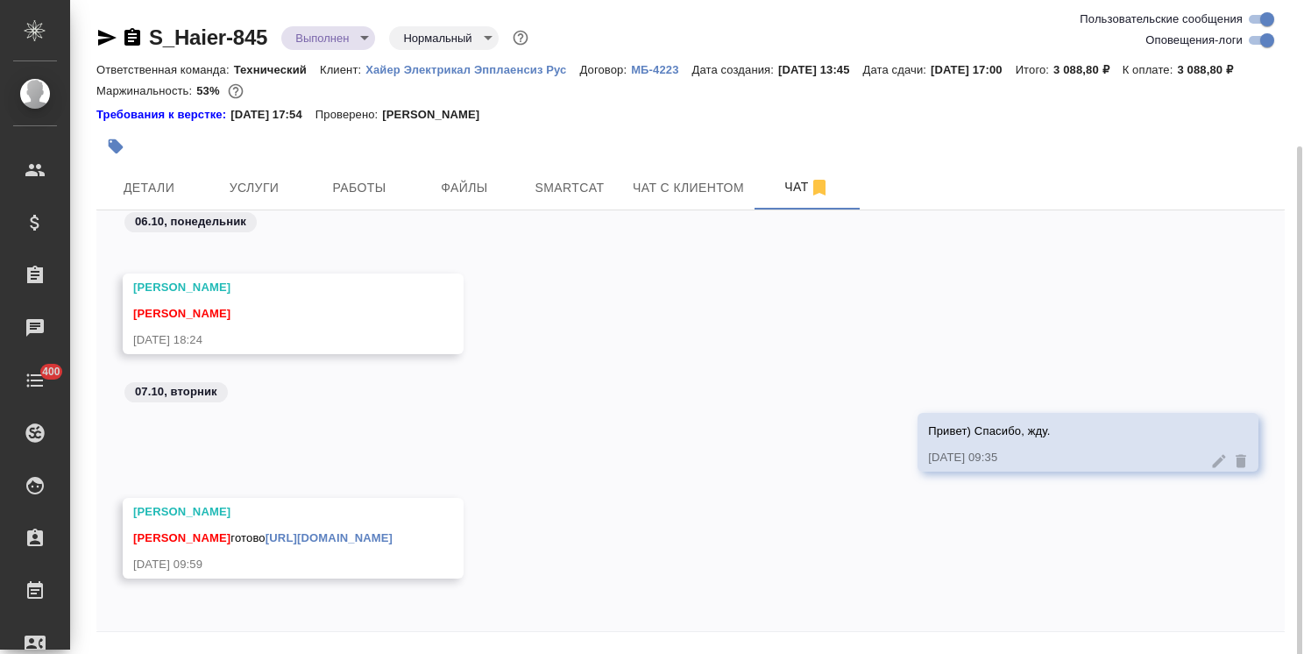
scroll to position [77, 0]
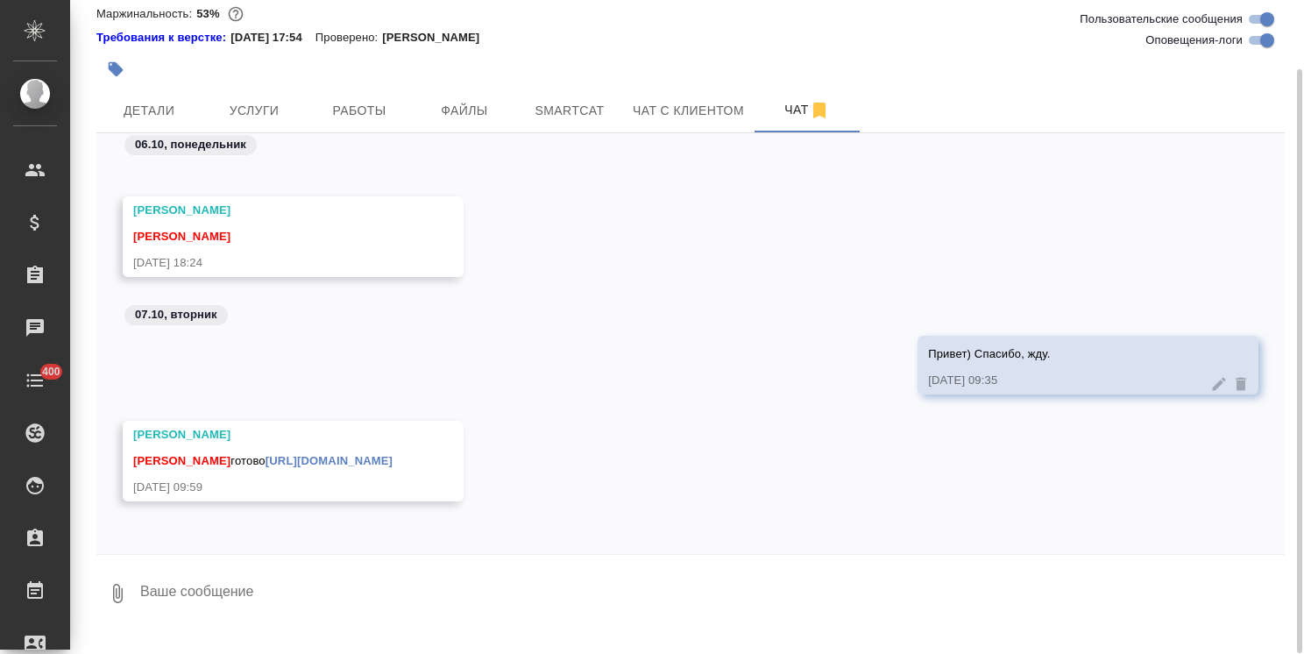
click at [232, 591] on textarea at bounding box center [711, 594] width 1146 height 60
type textarea "Саша, привет! Спасибо."
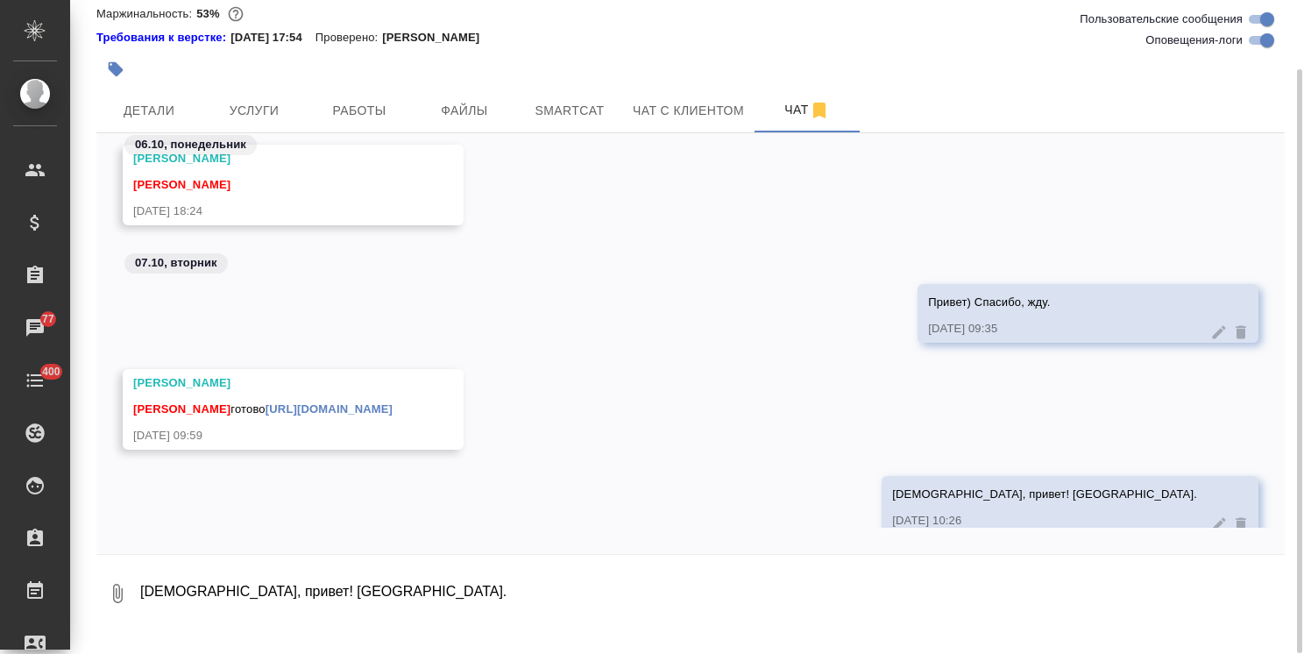
scroll to position [13749, 0]
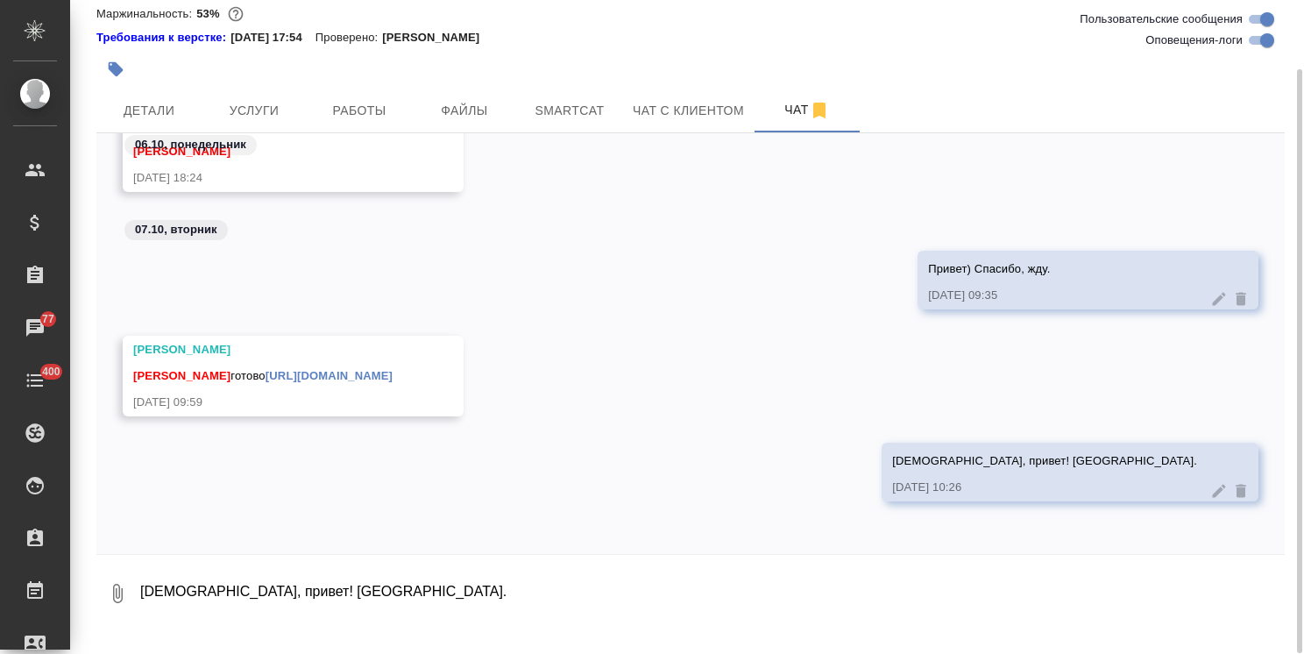
click at [309, 385] on div "Усманова Ольга готово https://drive.awatera.com/apps/files/files/10616969?dir=/…" at bounding box center [267, 374] width 269 height 22
click at [317, 382] on link "https://drive.awatera.com/apps/files/files/10616969?dir=/Shares/%D0%A5%D0%B0%D0…" at bounding box center [329, 375] width 127 height 13
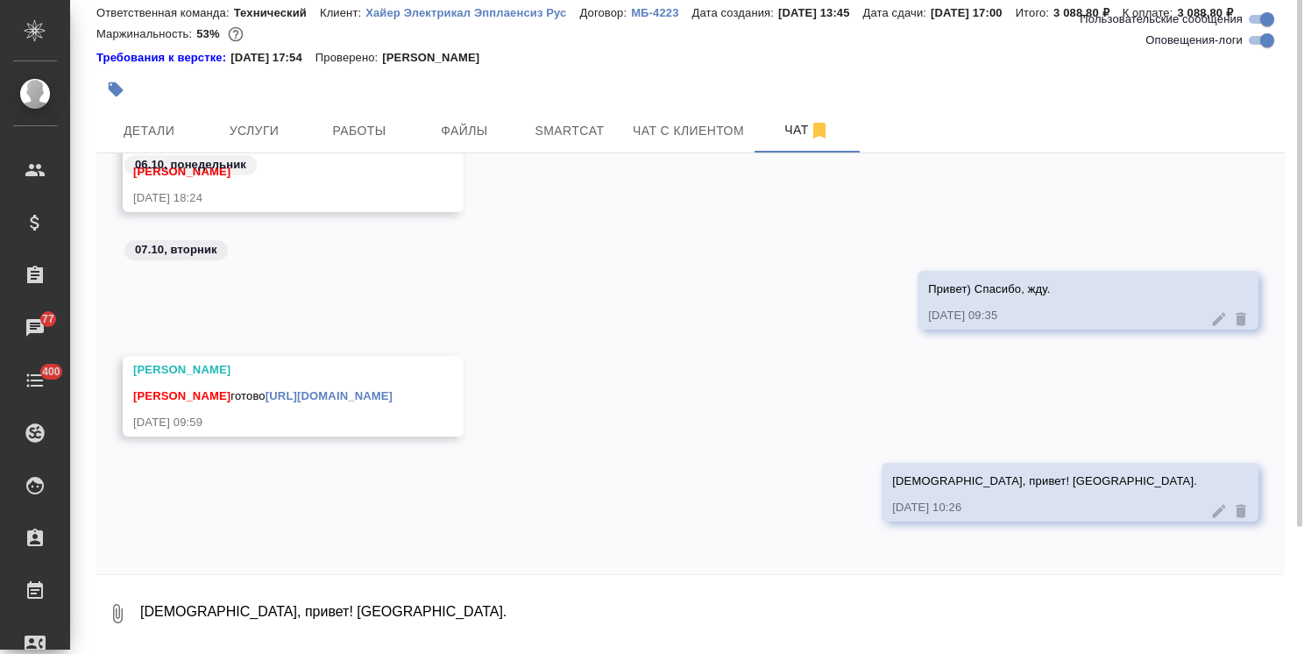
scroll to position [0, 0]
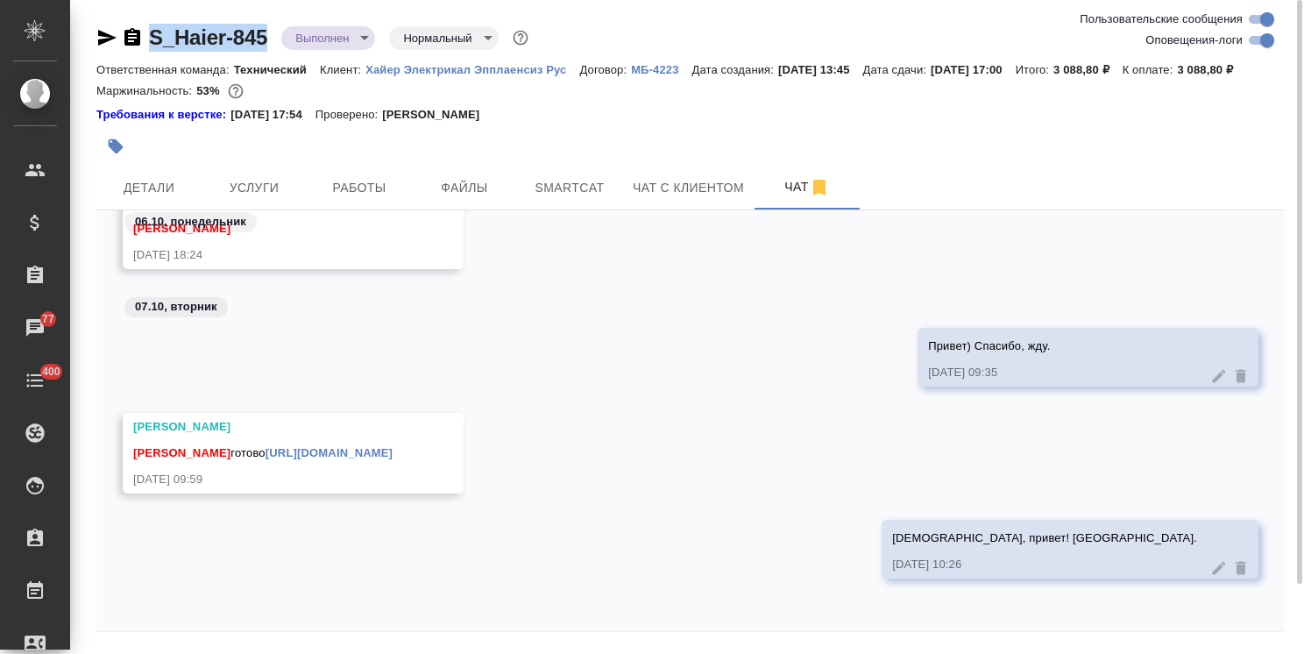
drag, startPoint x: 273, startPoint y: 17, endPoint x: 134, endPoint y: 20, distance: 138.5
click at [134, 20] on div "S_Haier-845 Выполнен completed Нормальный normal Ответственная команда: Техниче…" at bounding box center [691, 355] width 1208 height 711
copy link "S_Haier-845"
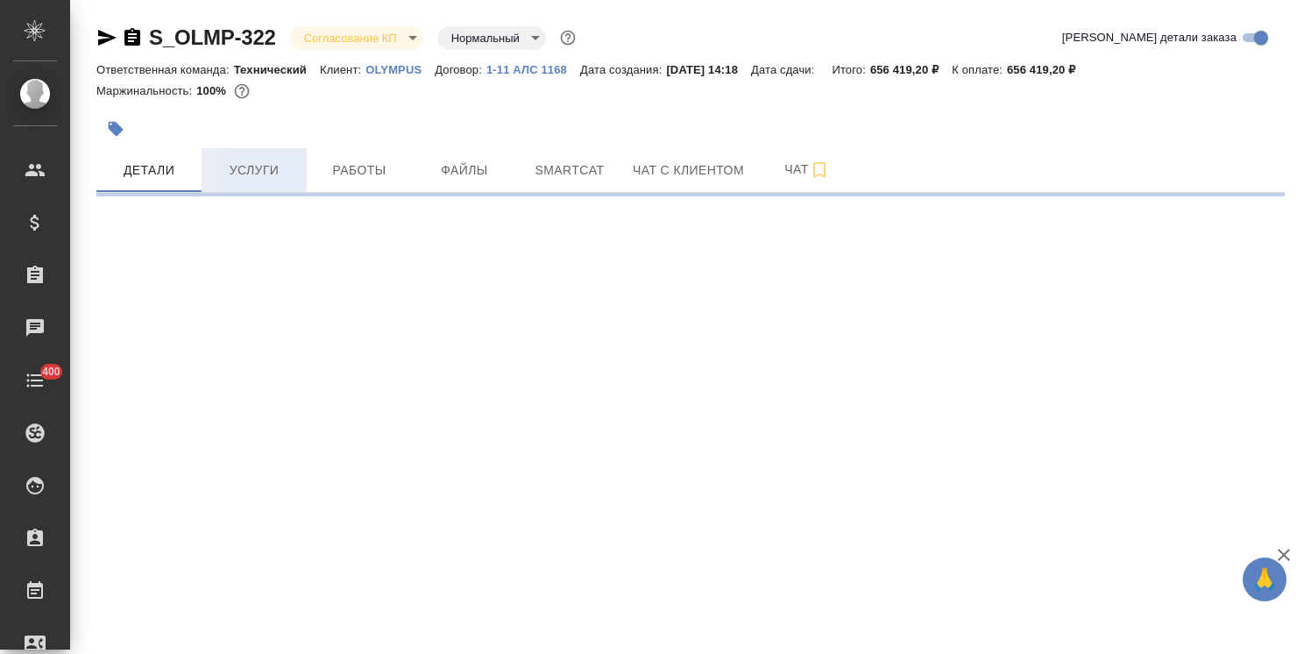
select select "RU"
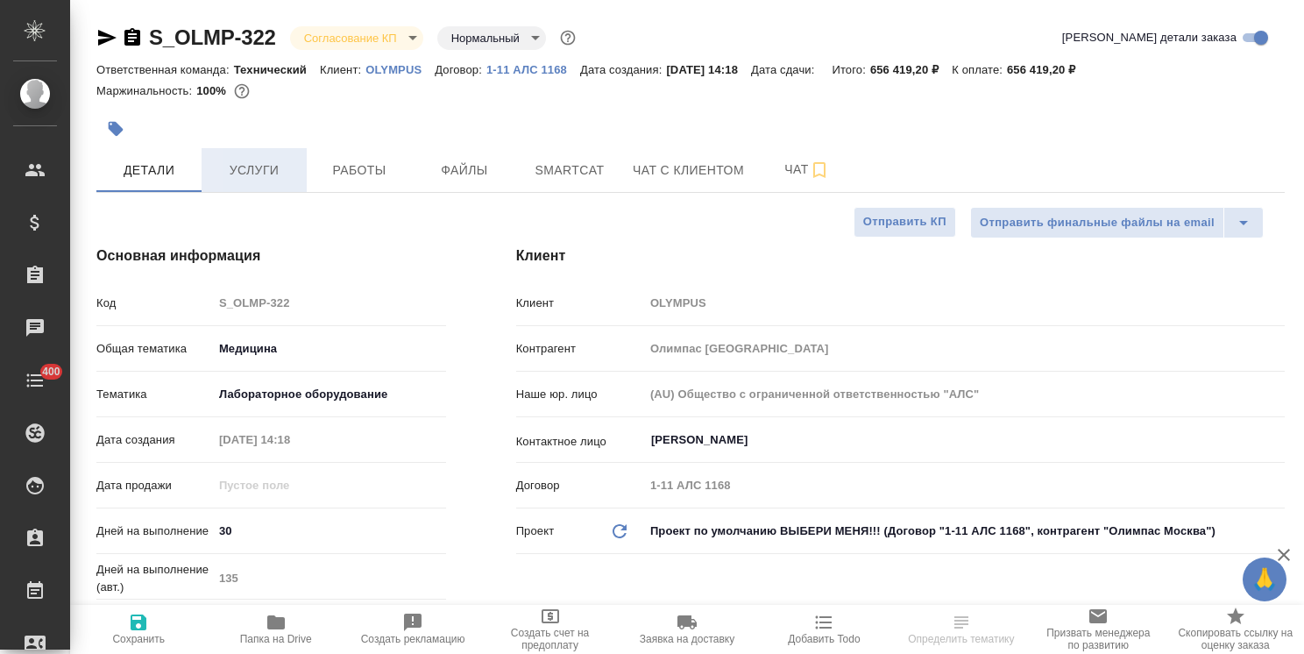
type textarea "x"
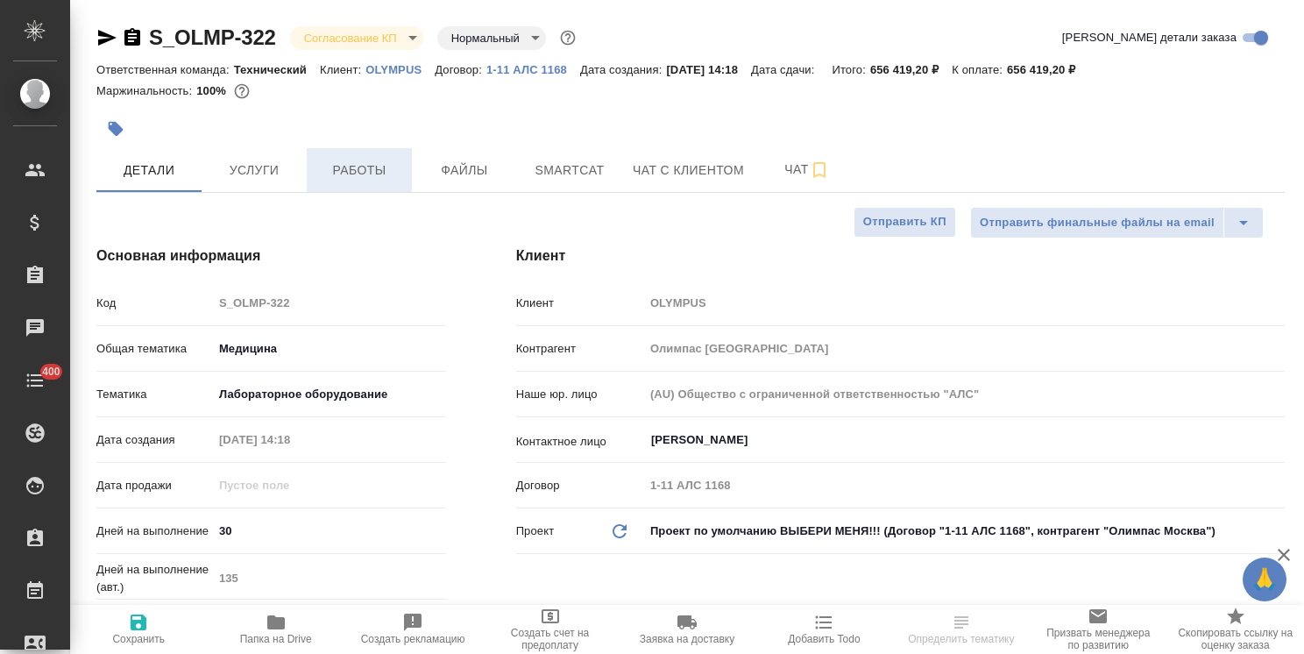
type textarea "x"
type input "[PERSON_NAME]"
type textarea "x"
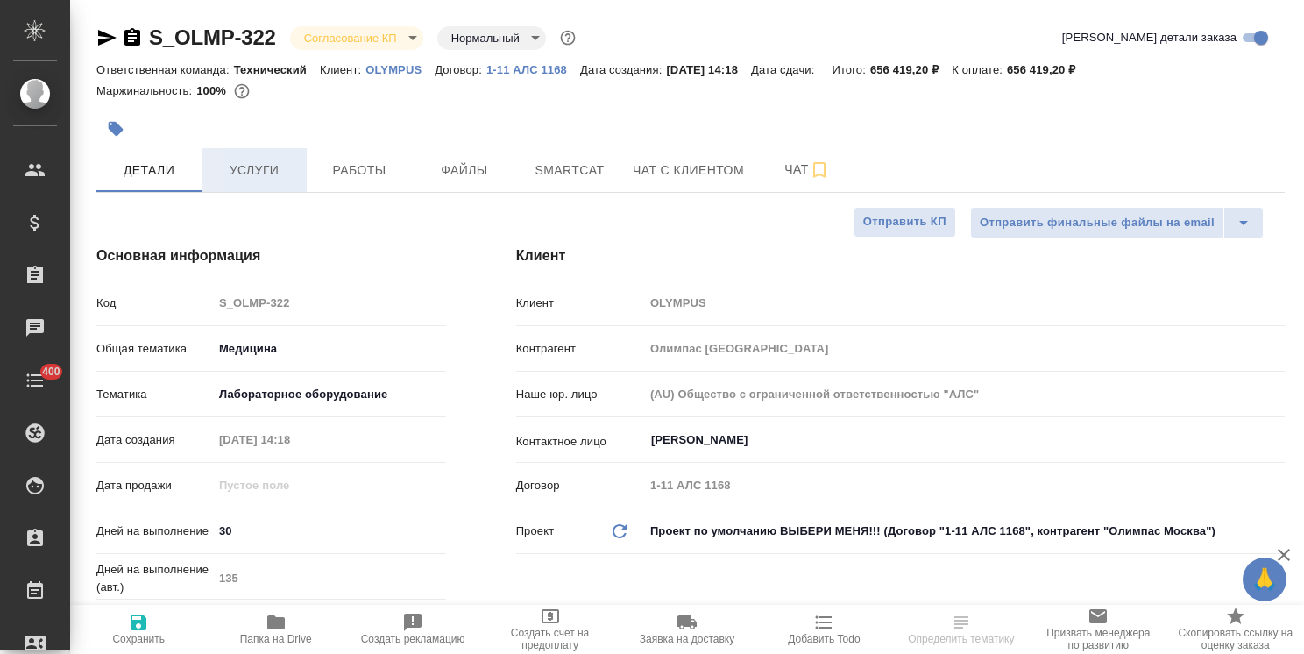
type textarea "x"
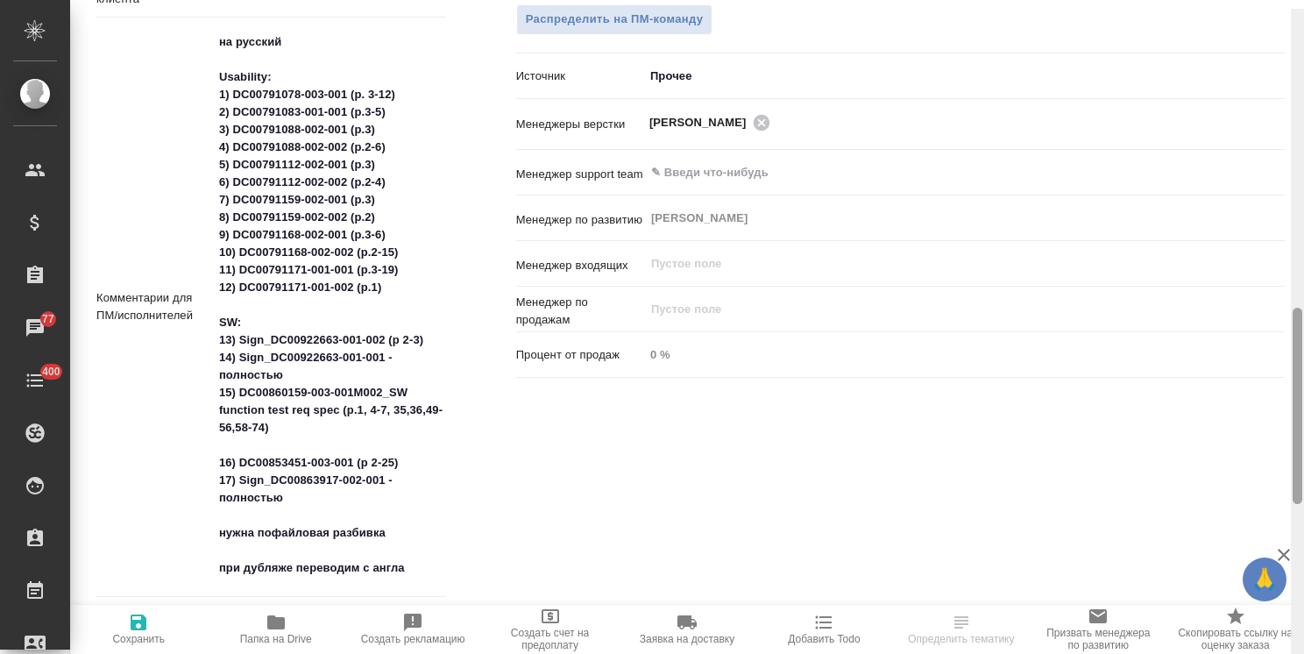
scroll to position [995, 0]
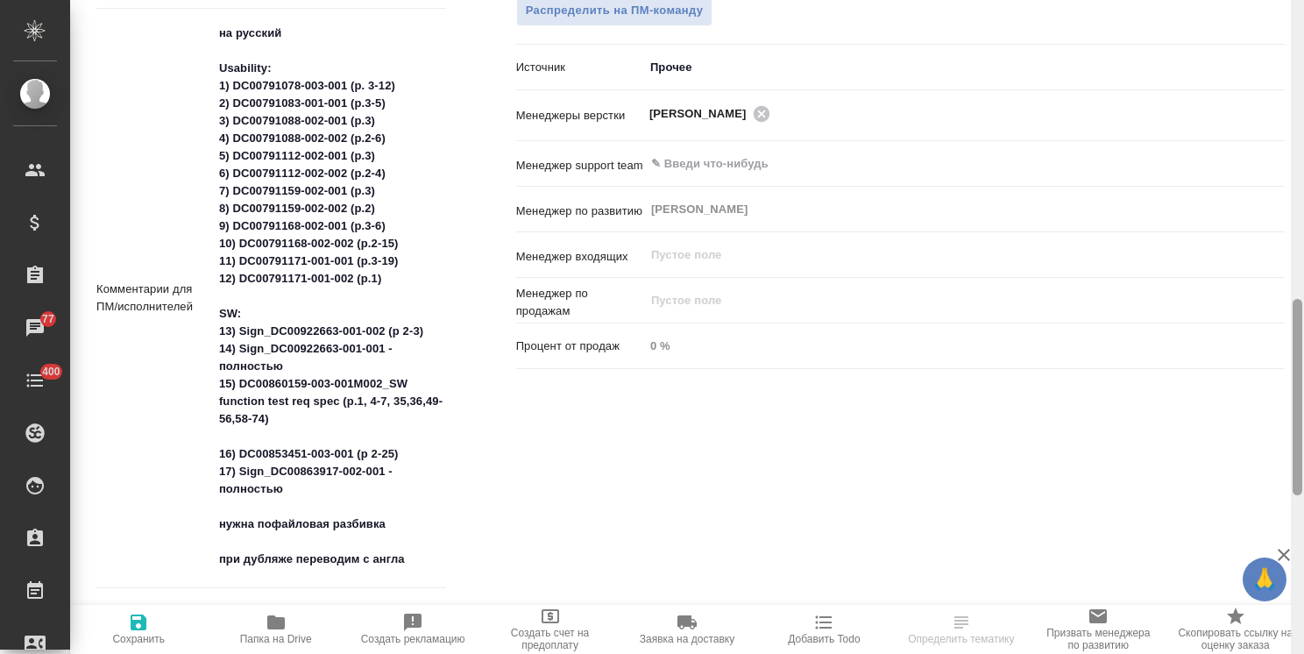
drag, startPoint x: 1297, startPoint y: 266, endPoint x: 1261, endPoint y: 408, distance: 145.6
click at [1261, 408] on div "S_OLMP-322 Согласование КП kpNegotiation Нормальный normal Кратко детали заказа…" at bounding box center [687, 327] width 1234 height 654
type textarea "x"
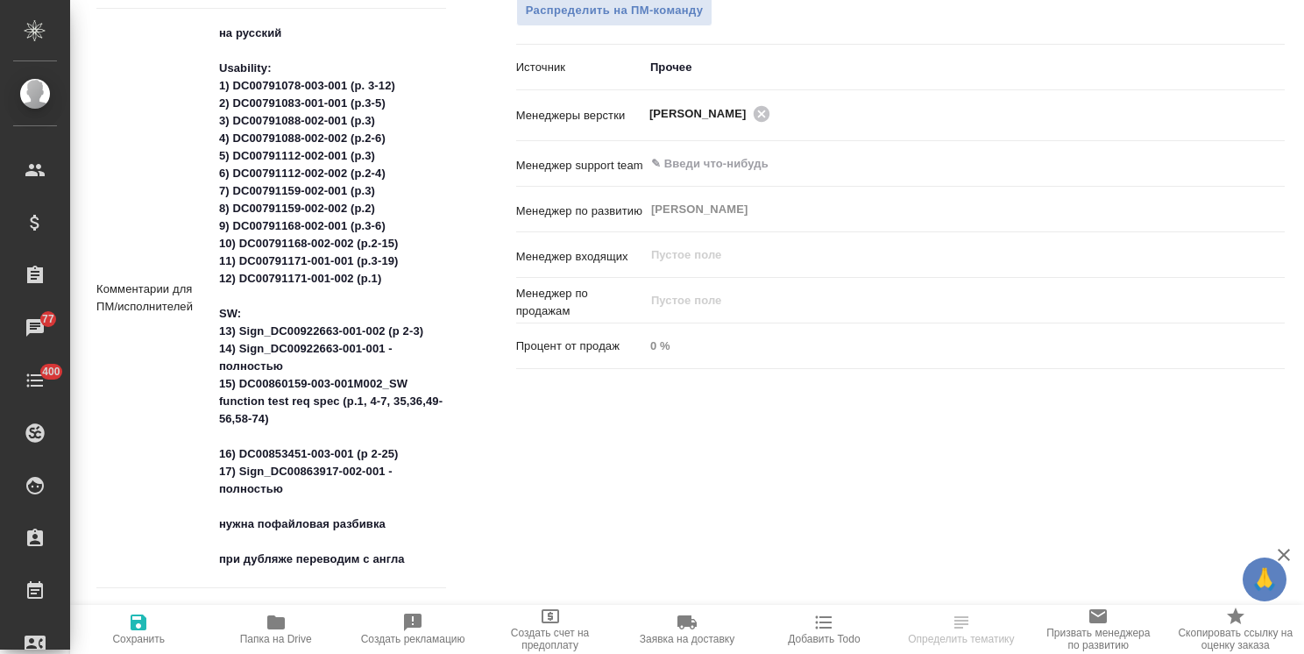
type textarea "x"
select select "RU"
type textarea "x"
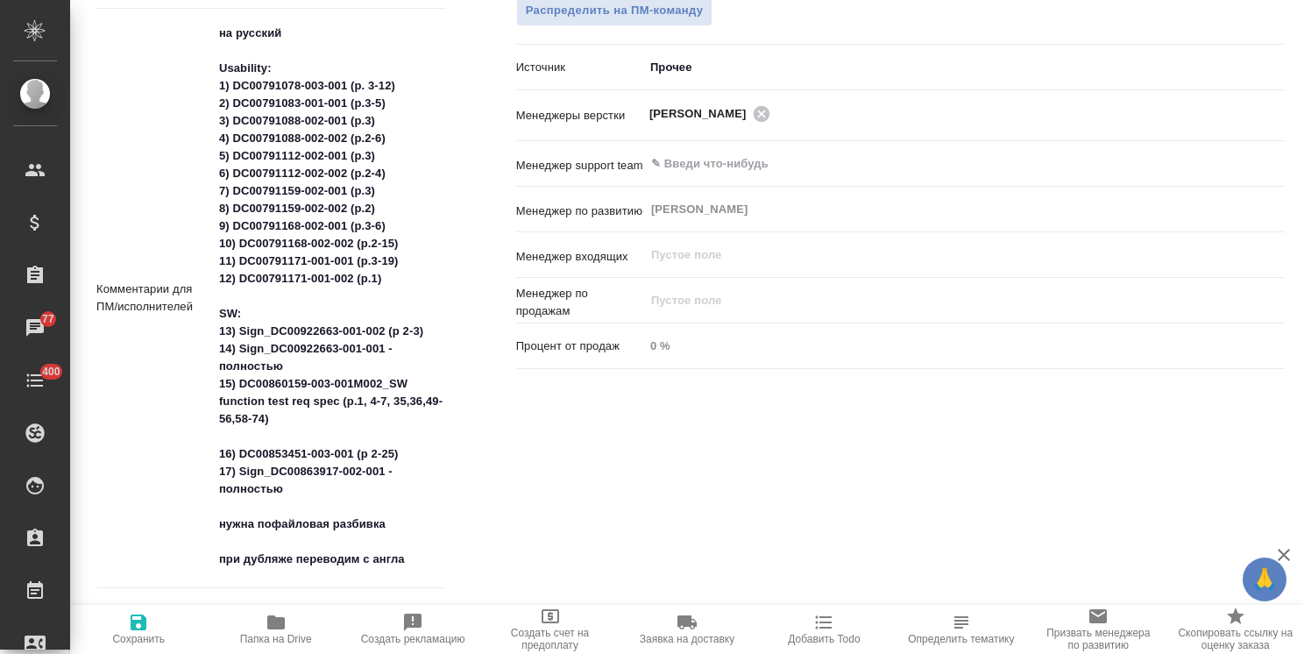
type textarea "x"
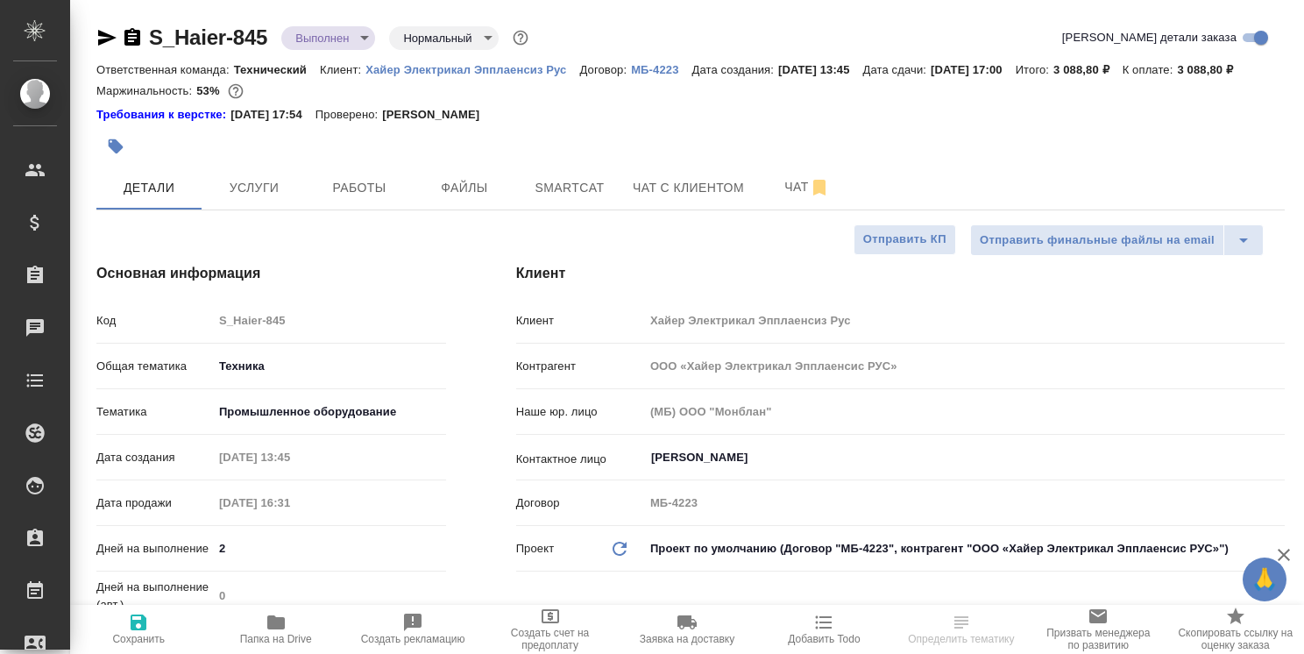
select select "RU"
click at [769, 198] on span "Чат" at bounding box center [807, 187] width 84 height 22
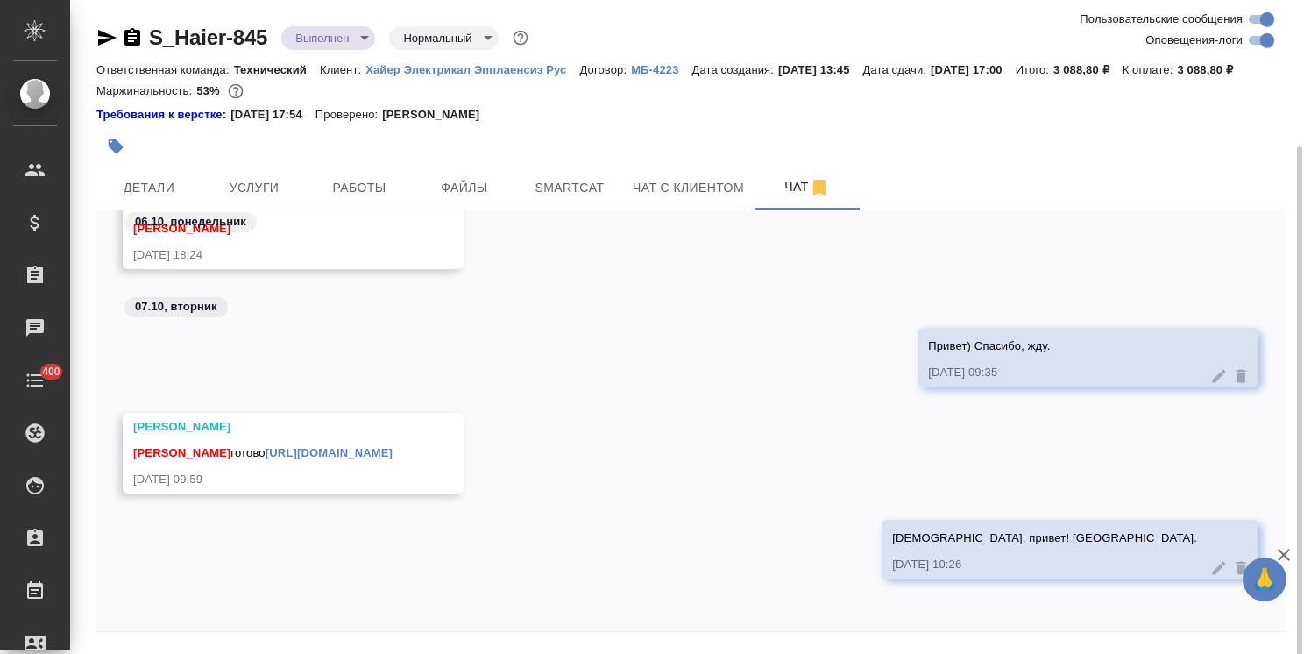
scroll to position [77, 0]
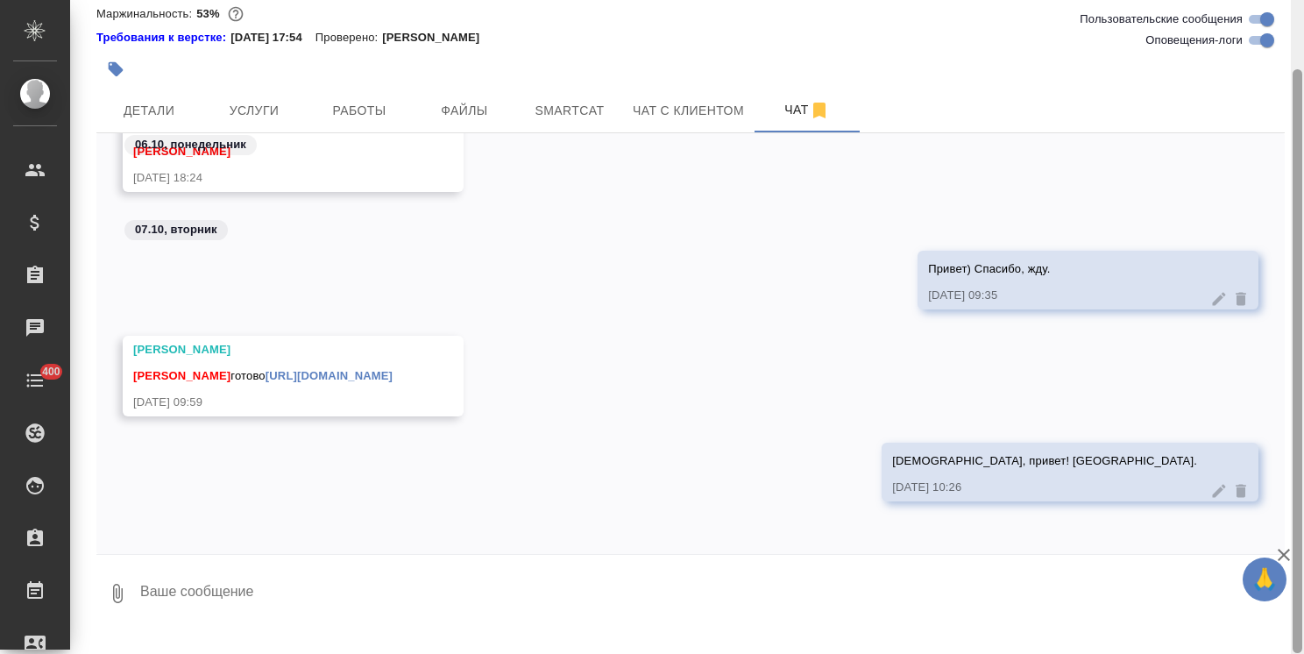
drag, startPoint x: 1283, startPoint y: 556, endPoint x: 1298, endPoint y: 556, distance: 14.9
click at [1283, 556] on icon "button" at bounding box center [1284, 555] width 12 height 12
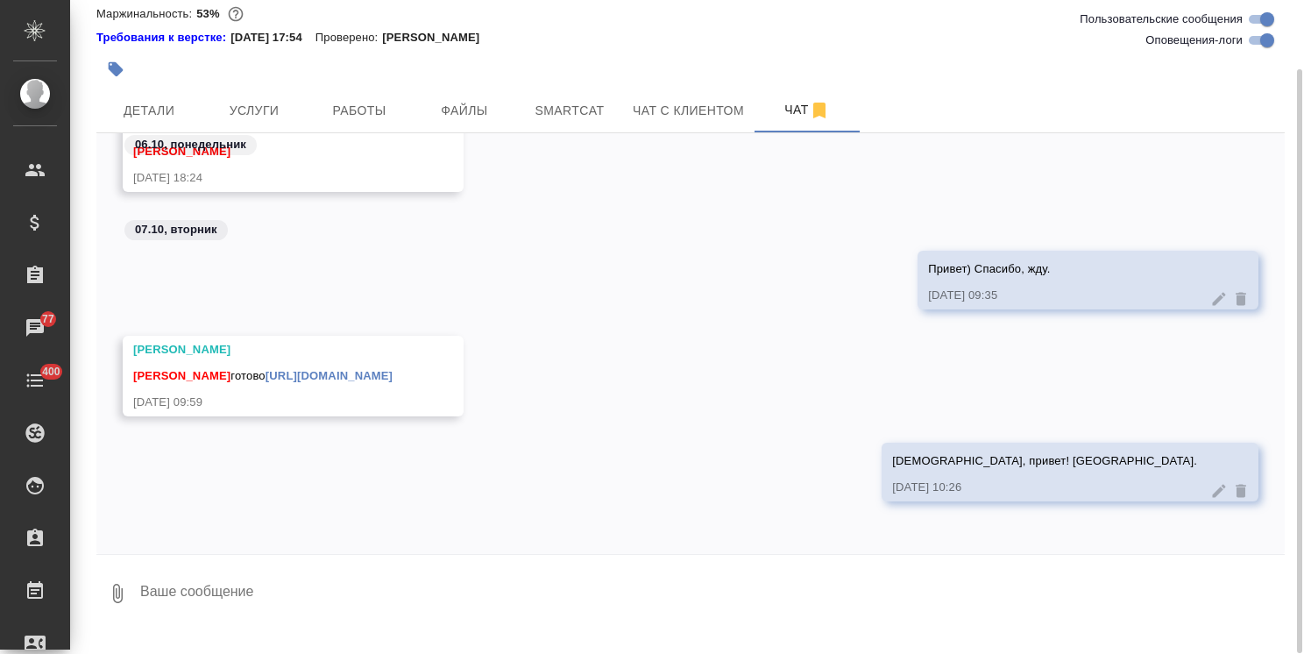
click at [346, 607] on textarea at bounding box center [711, 594] width 1146 height 60
paste textarea "Ольга, все ок, спасибо. Закрываем работу Best regards, Maksim Mitrofanov"
type textarea "Ольга, все ок, спасибо. Закрываем работу Best regards, Maksim Mitrofanov"
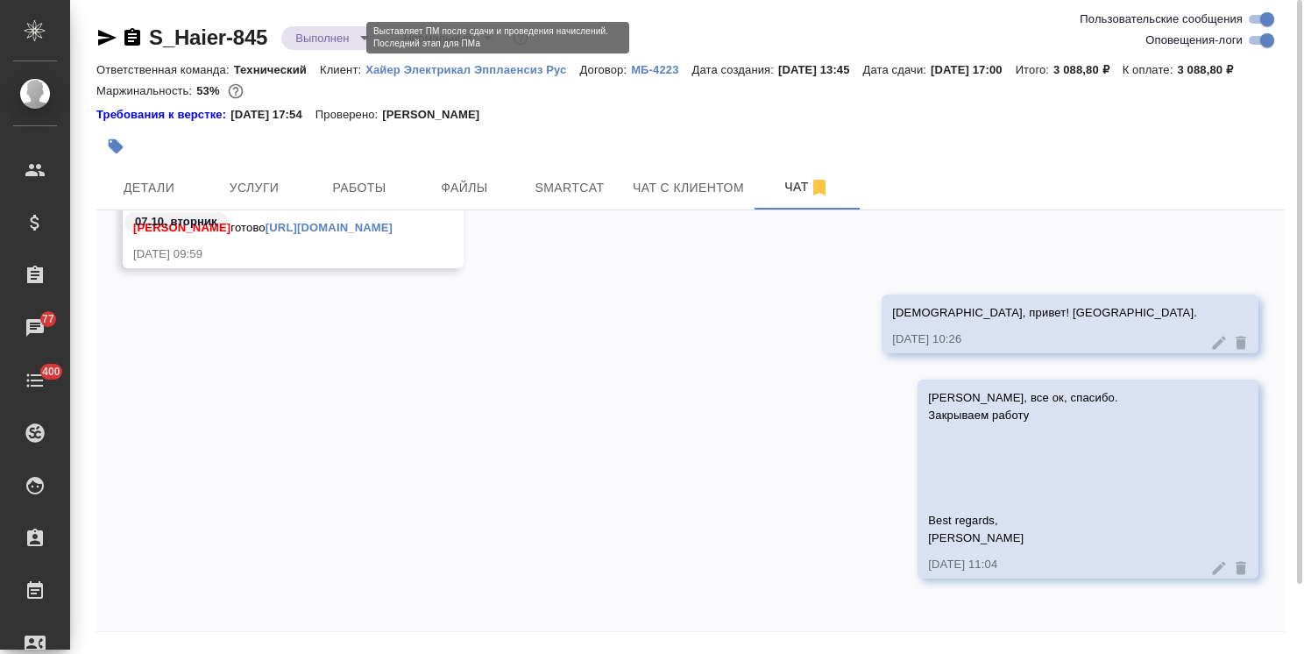
click at [337, 30] on body ".cls-1 fill:#fff; AWATERA Usmanova Olga Клиенты Спецификации Заказы 77 Чаты 400…" at bounding box center [652, 327] width 1304 height 654
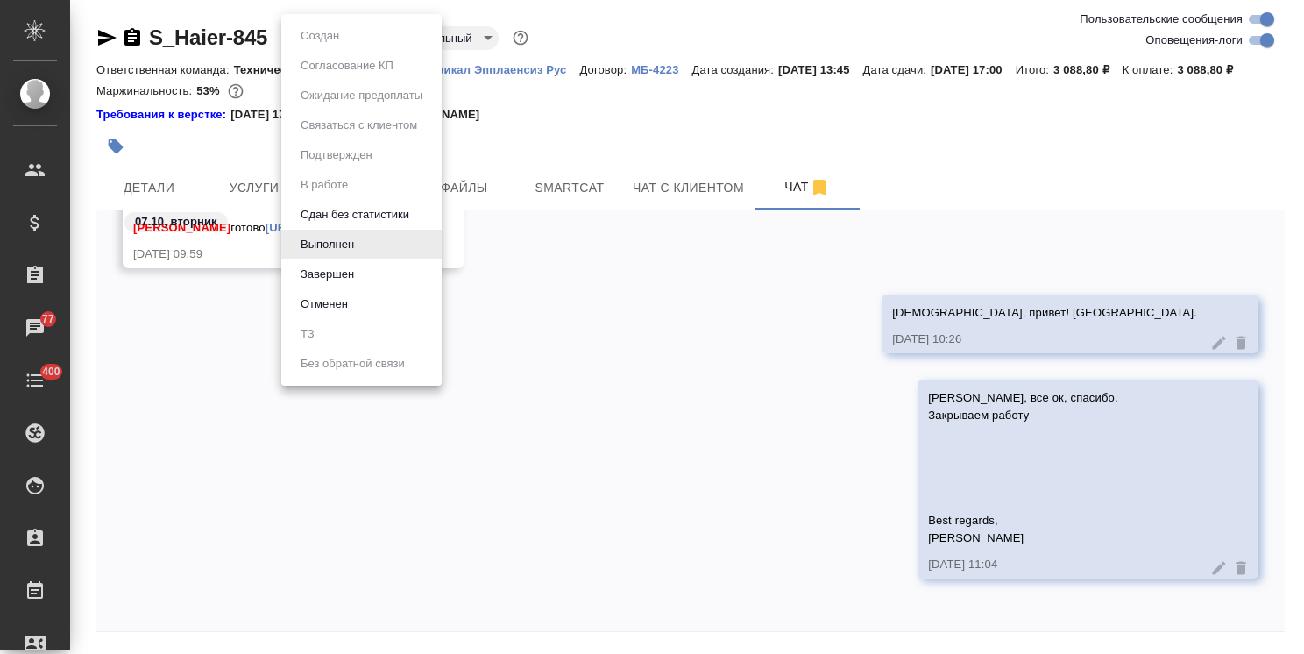
click at [646, 156] on div at bounding box center [652, 327] width 1304 height 654
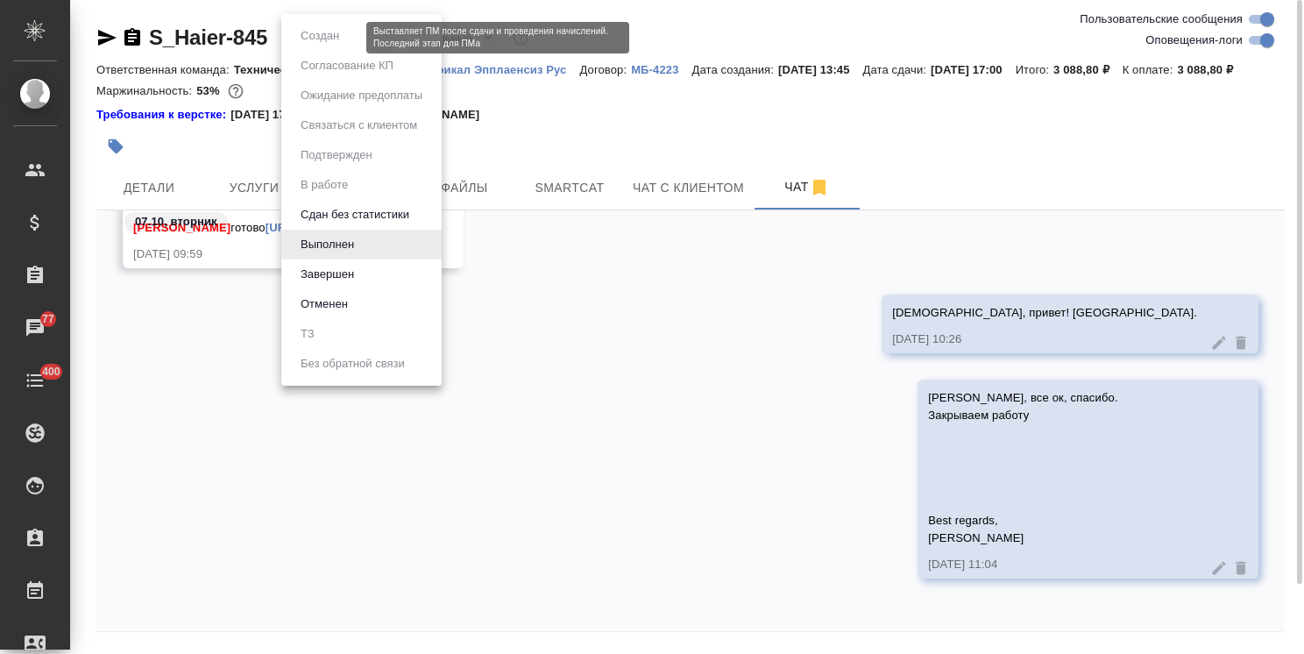
click at [324, 38] on body ".cls-1 fill:#fff; AWATERA Usmanova Olga Клиенты Спецификации Заказы 77 Чаты 400…" at bounding box center [652, 327] width 1304 height 654
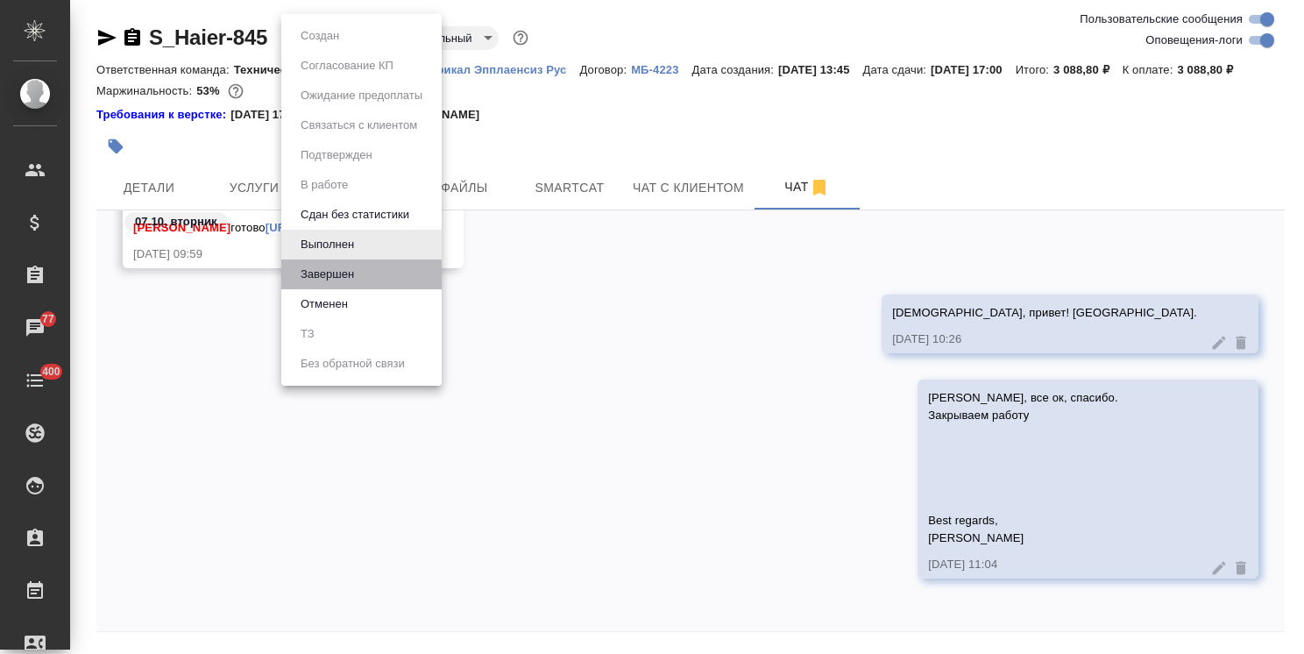
click at [337, 264] on li "Завершен" at bounding box center [361, 274] width 160 height 30
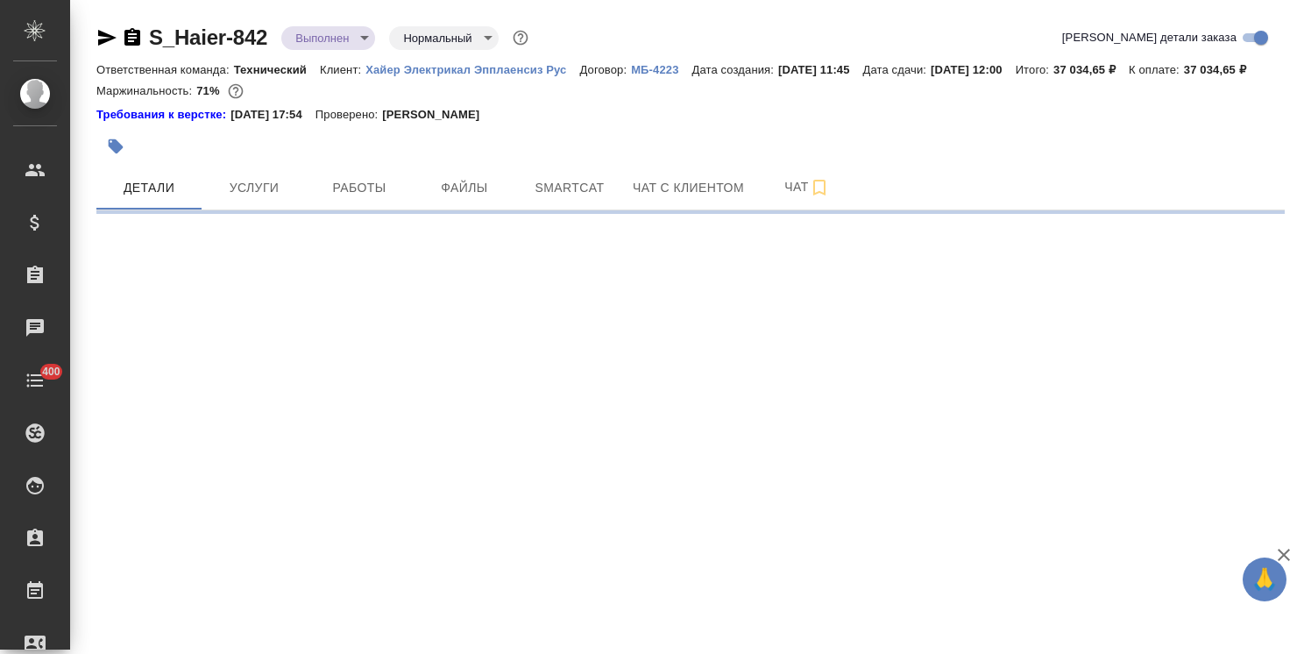
select select "RU"
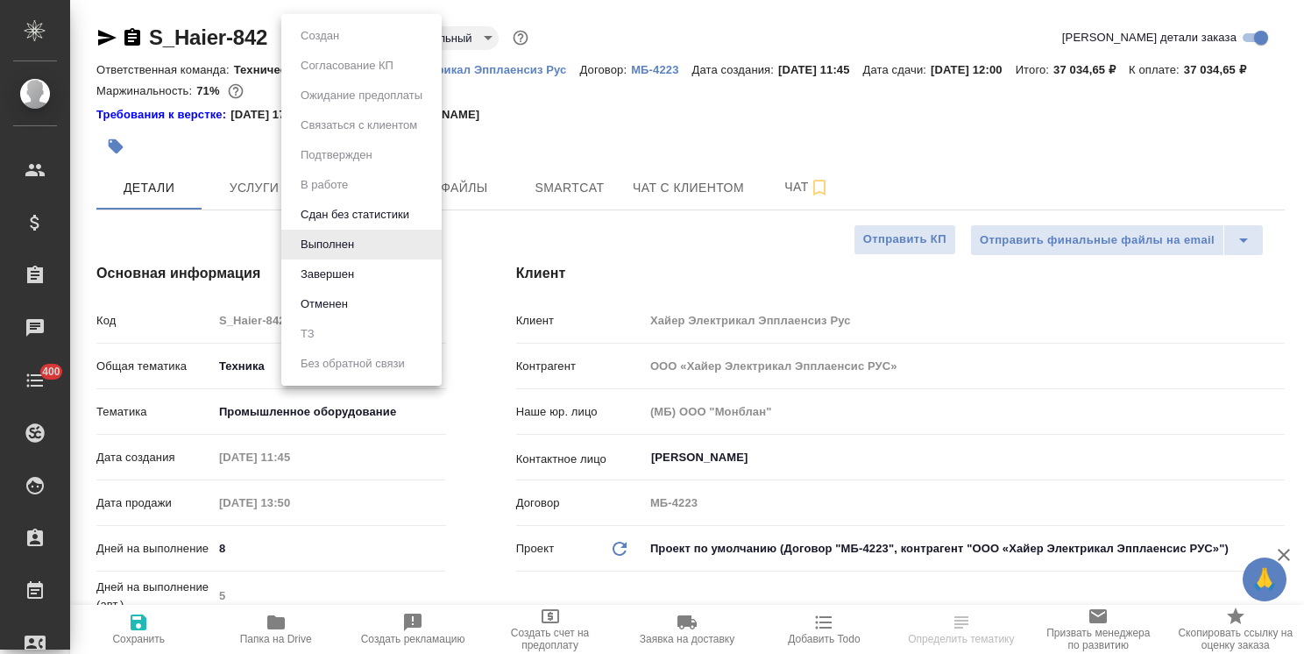
click at [336, 39] on body "🙏 .cls-1 fill:#fff; AWATERA [PERSON_NAME] Спецификации Заказы Чаты 400 Todo Про…" at bounding box center [652, 327] width 1304 height 654
type textarea "x"
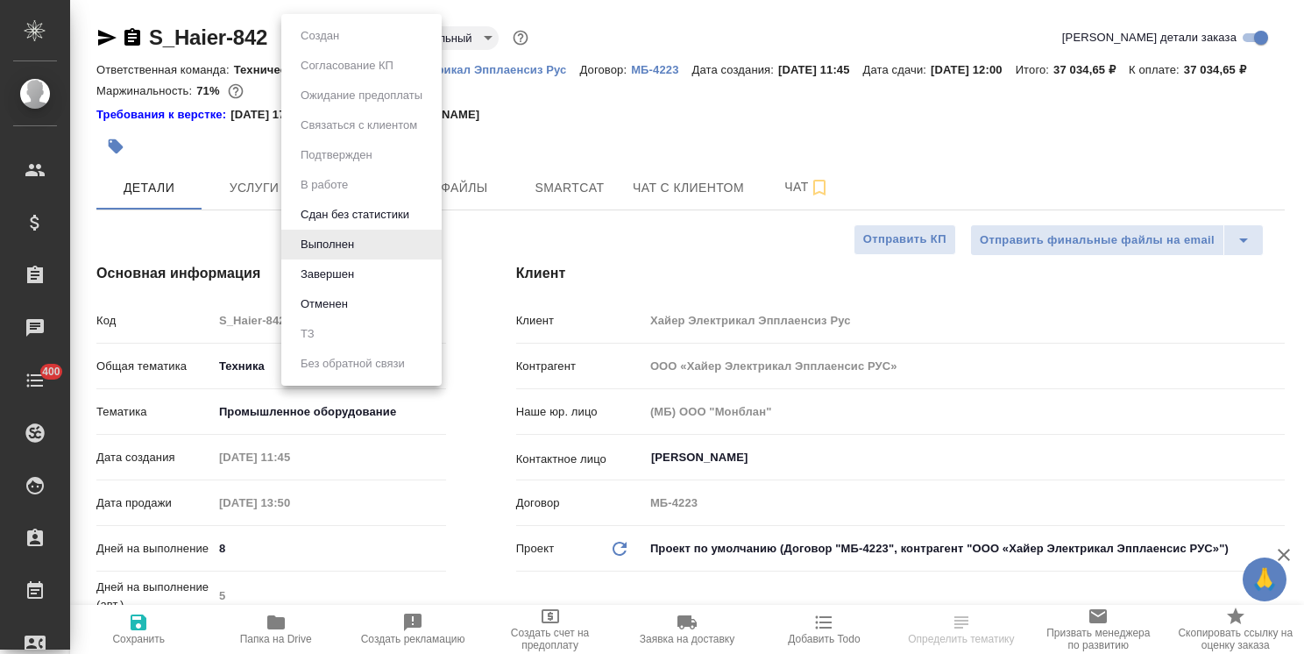
type textarea "x"
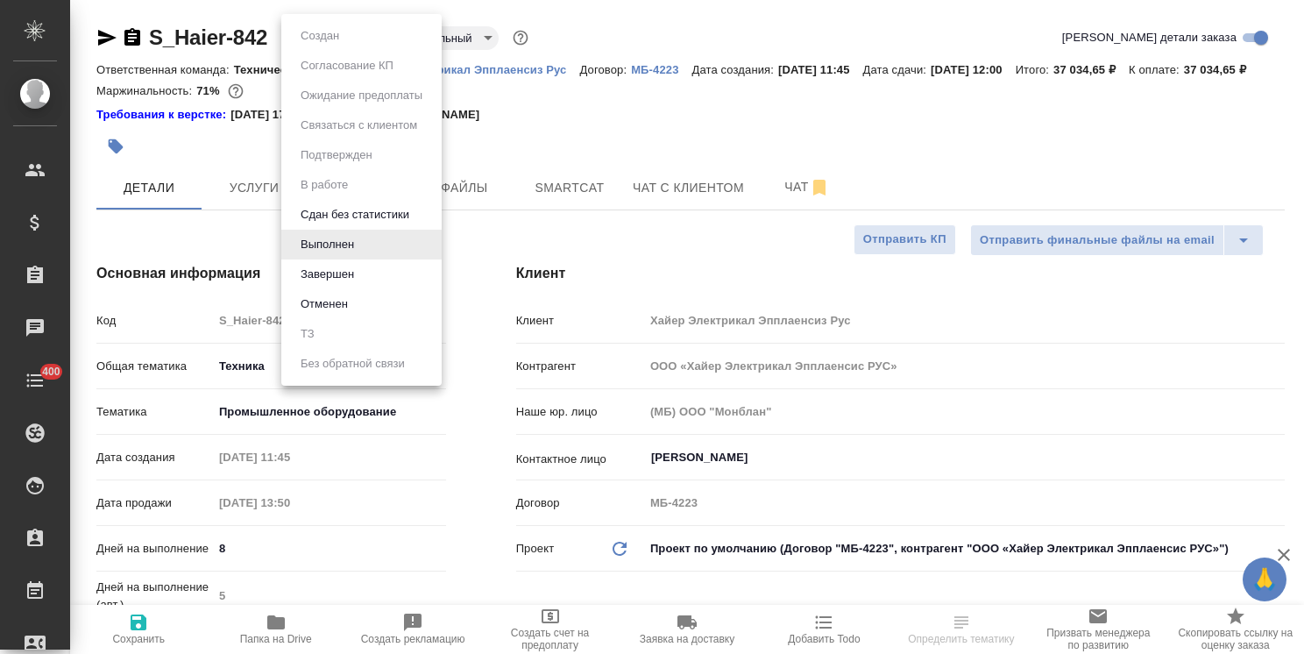
click at [247, 174] on div at bounding box center [652, 327] width 1304 height 654
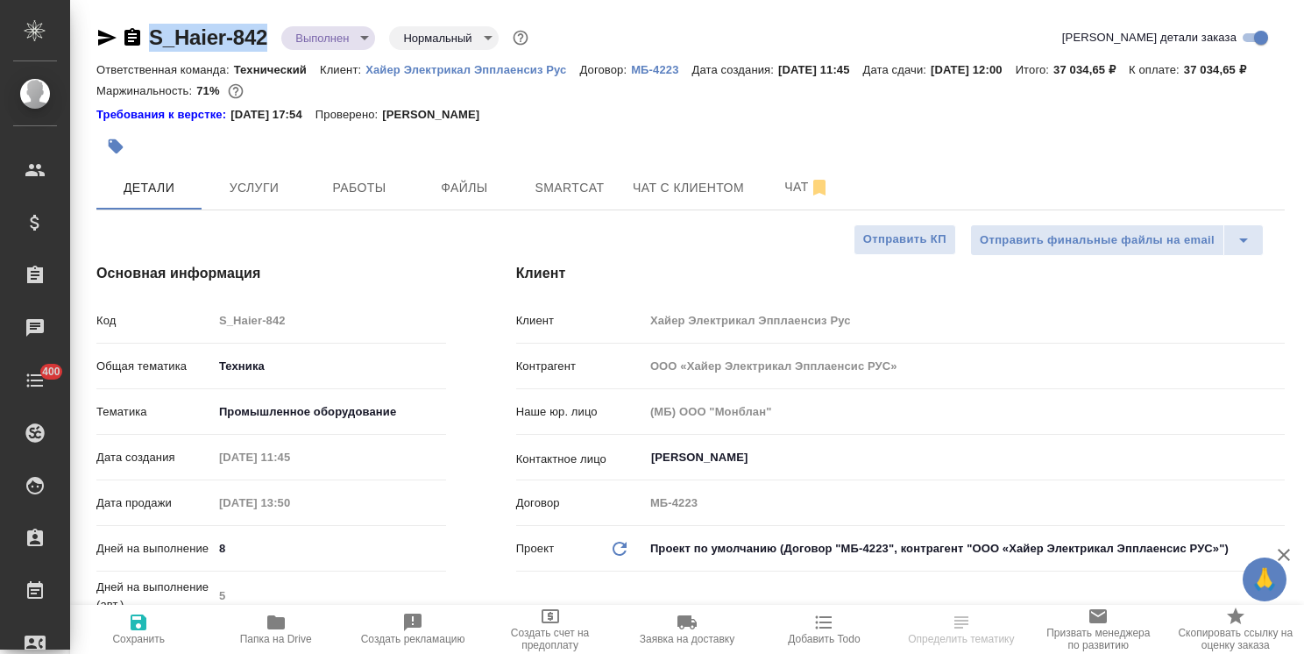
drag, startPoint x: 273, startPoint y: 24, endPoint x: 126, endPoint y: 35, distance: 146.8
click at [125, 40] on div "S_Haier-842 Выполнен completed Нормальный normal" at bounding box center [314, 38] width 436 height 28
copy link "S_Haier-842"
type textarea "x"
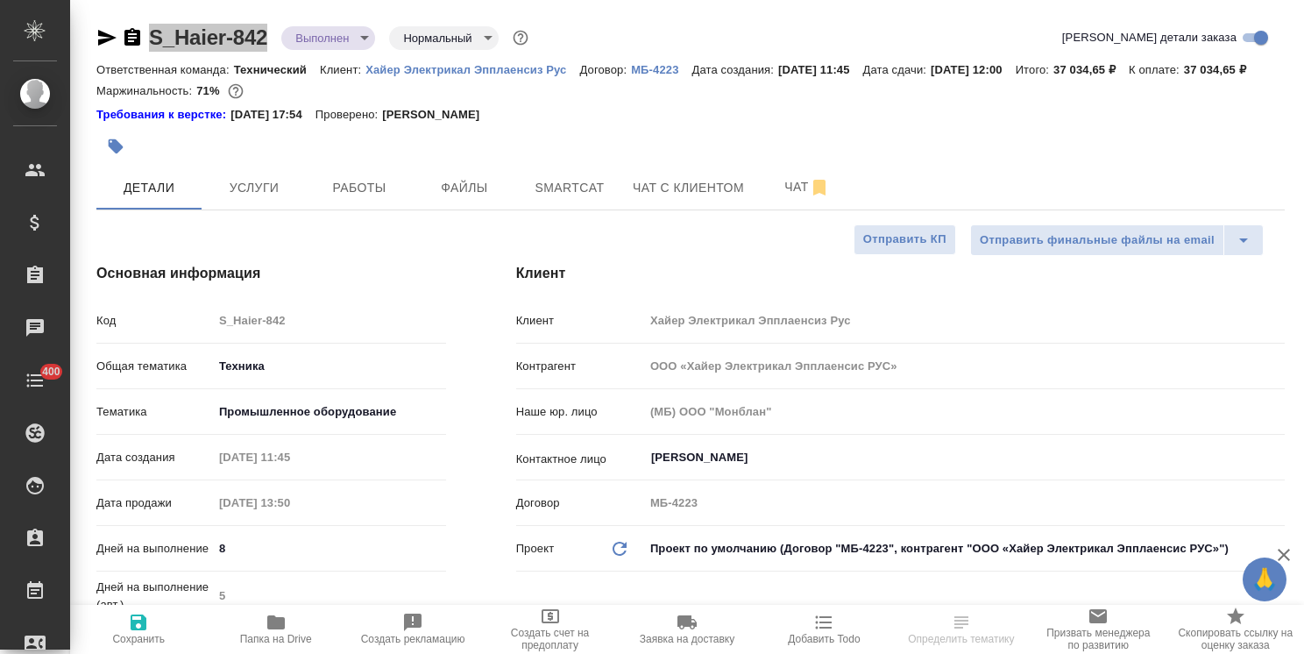
type textarea "x"
select select "RU"
type textarea "x"
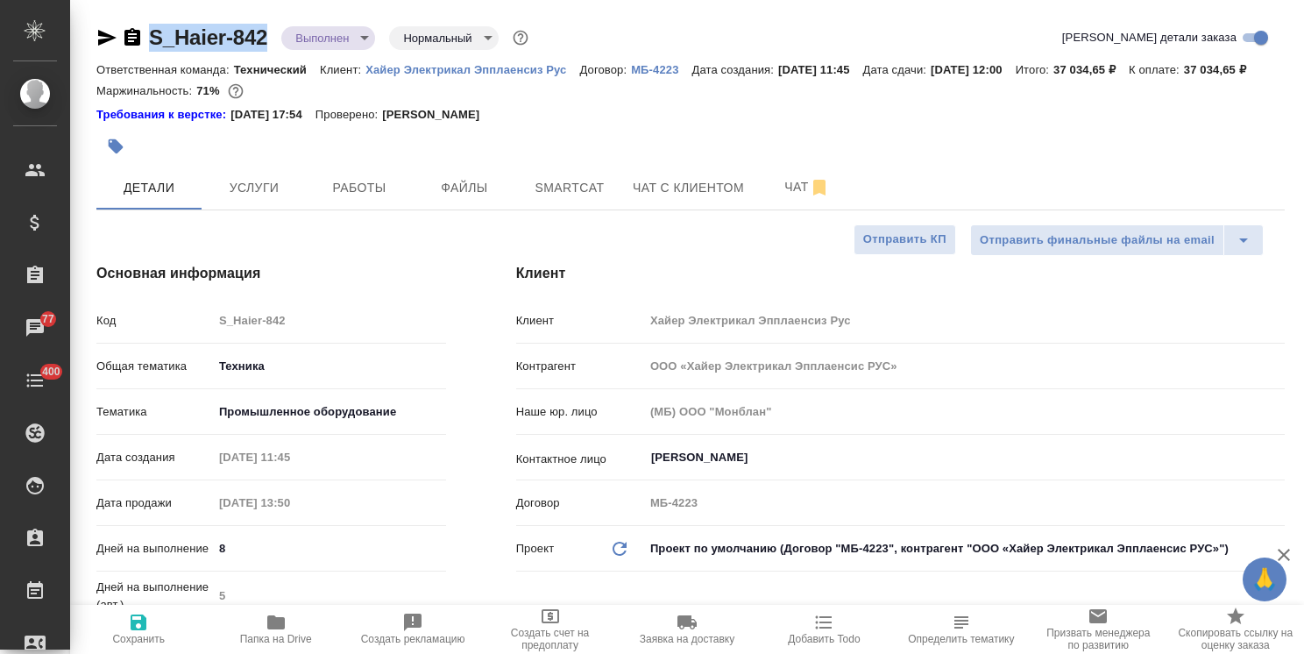
type textarea "x"
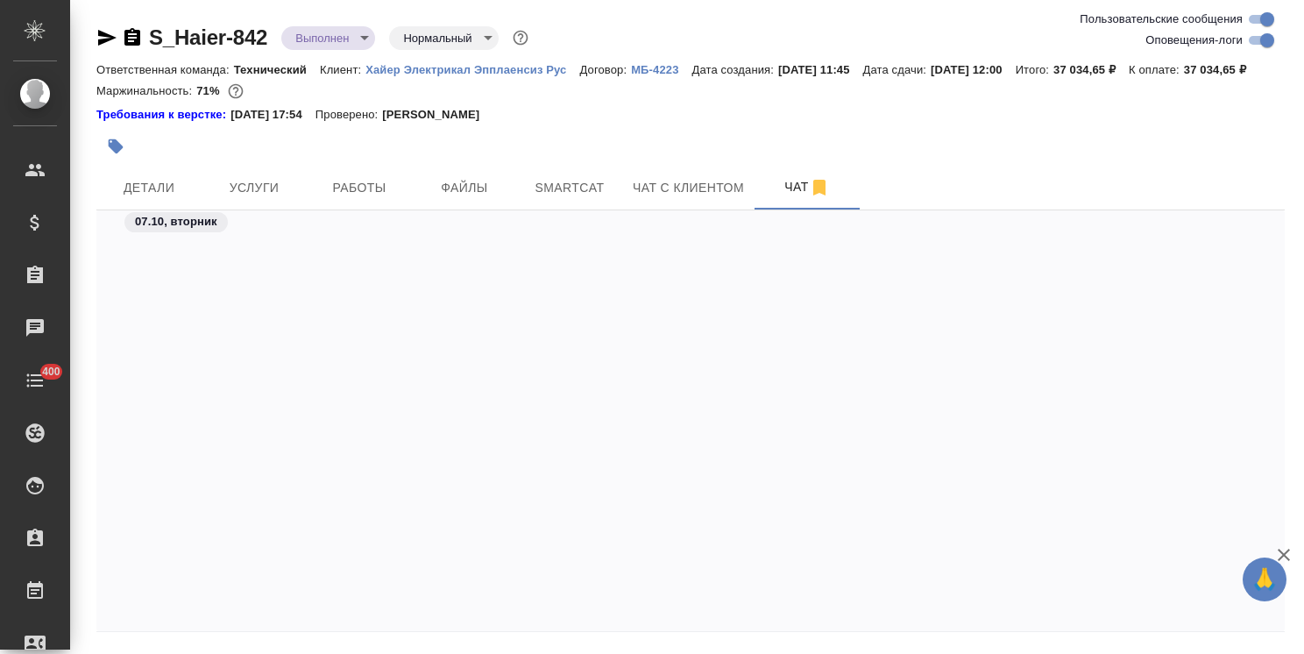
scroll to position [71480, 0]
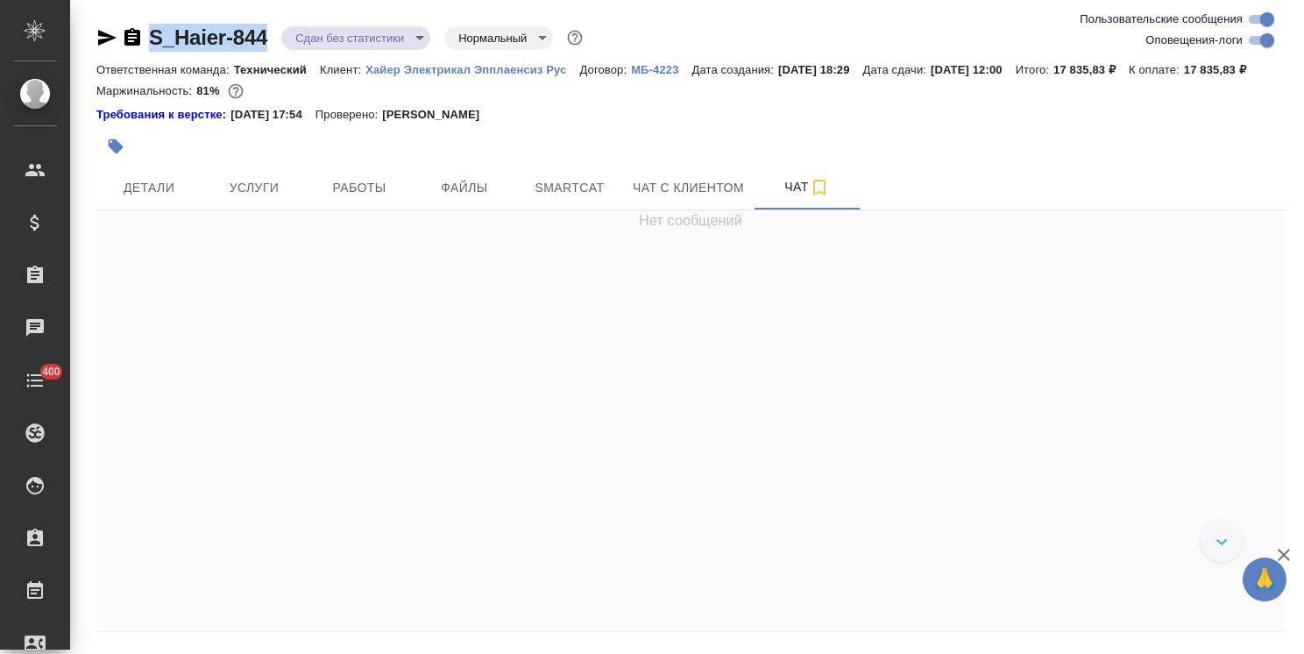
drag, startPoint x: 275, startPoint y: 15, endPoint x: 123, endPoint y: 9, distance: 152.6
click at [126, 12] on div "S_Haier-844 Сдан без статистики distributed Нормальный normal Ответственная ком…" at bounding box center [691, 355] width 1208 height 711
copy link "S_Haier-844"
